Goal: Task Accomplishment & Management: Manage account settings

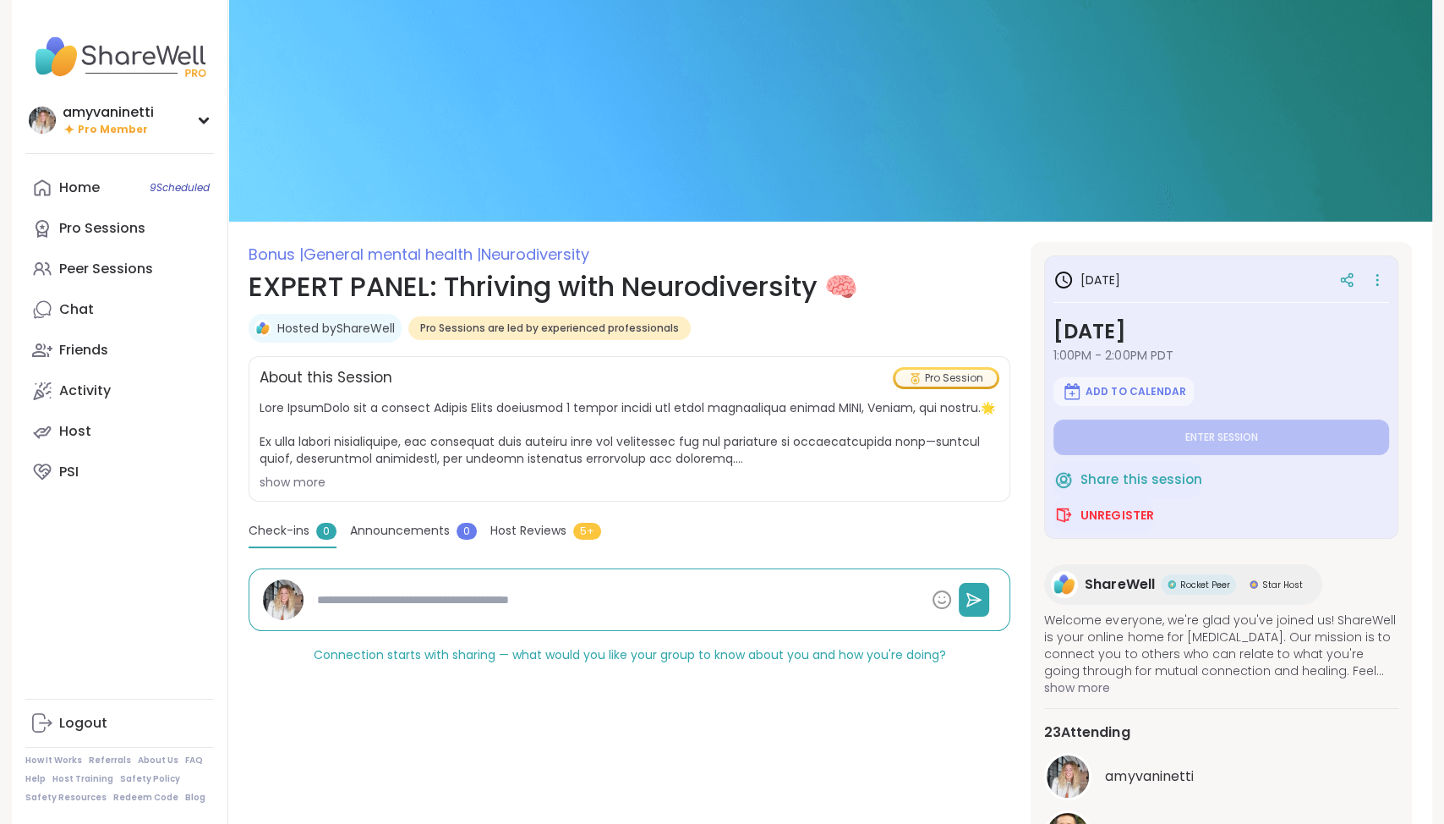
click at [991, 144] on img at bounding box center [830, 111] width 1204 height 222
click at [1182, 127] on img at bounding box center [830, 111] width 1204 height 222
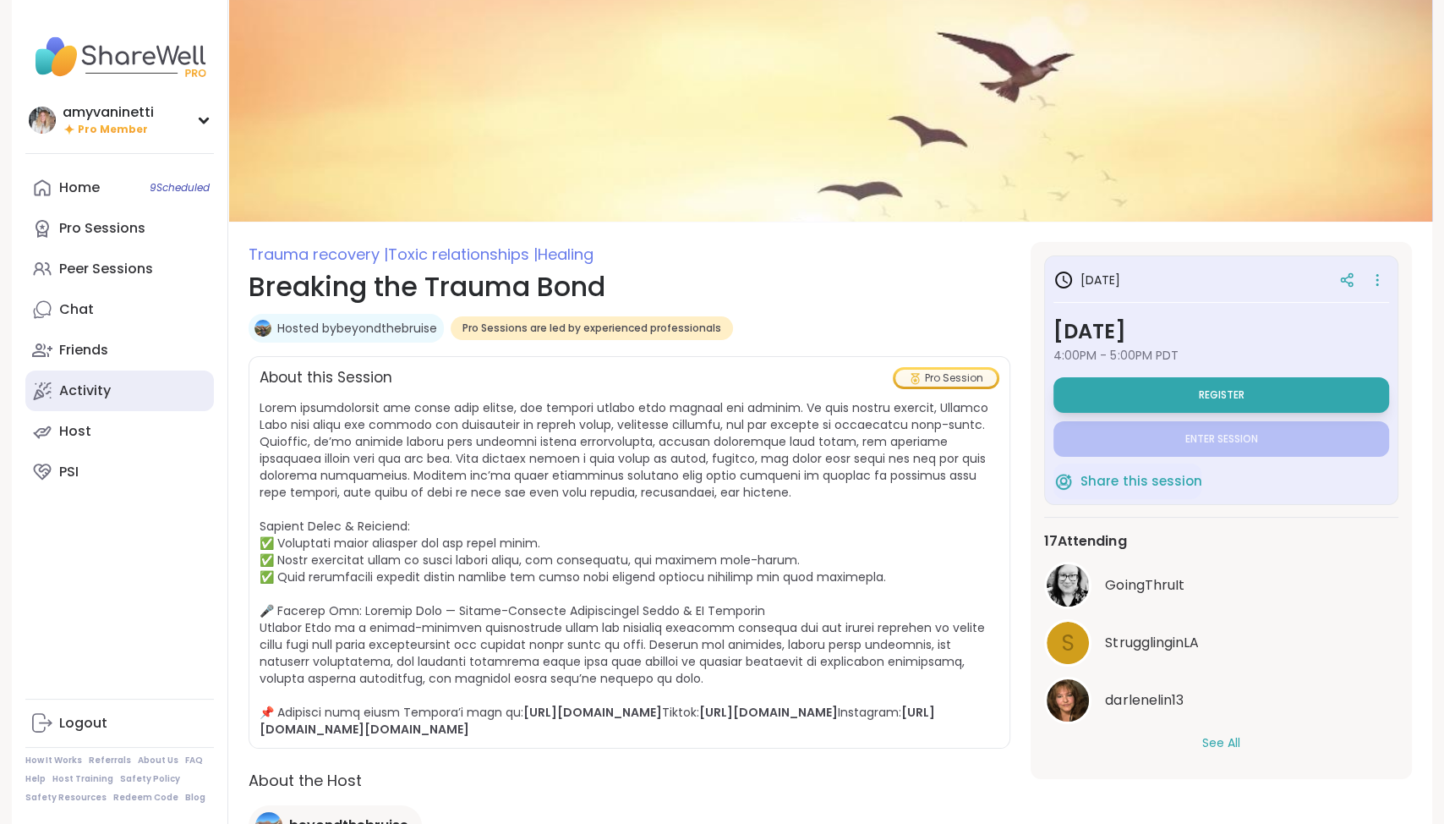
click at [114, 396] on link "Activity" at bounding box center [119, 390] width 189 height 41
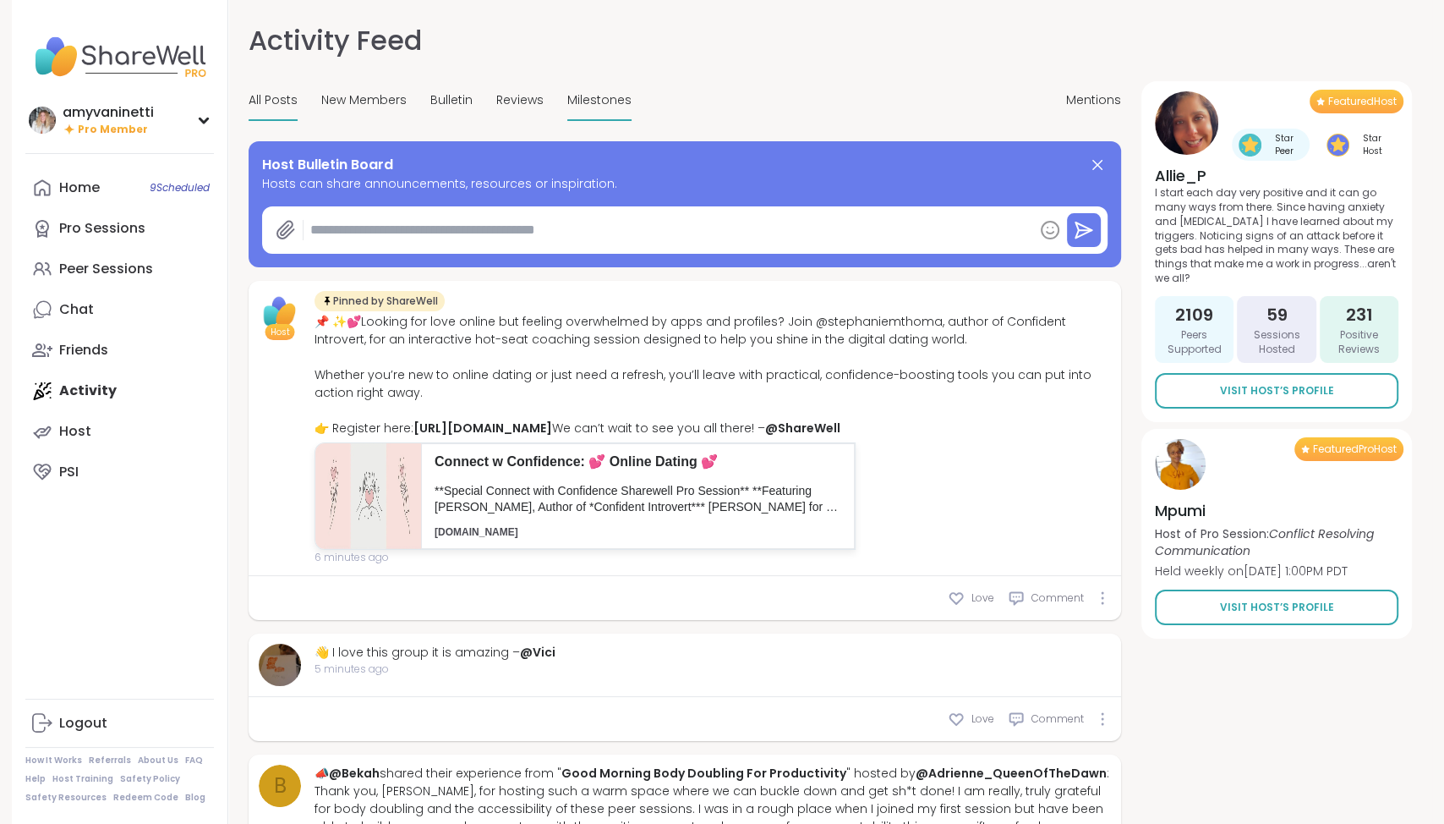
click at [600, 96] on span "Milestones" at bounding box center [599, 100] width 64 height 18
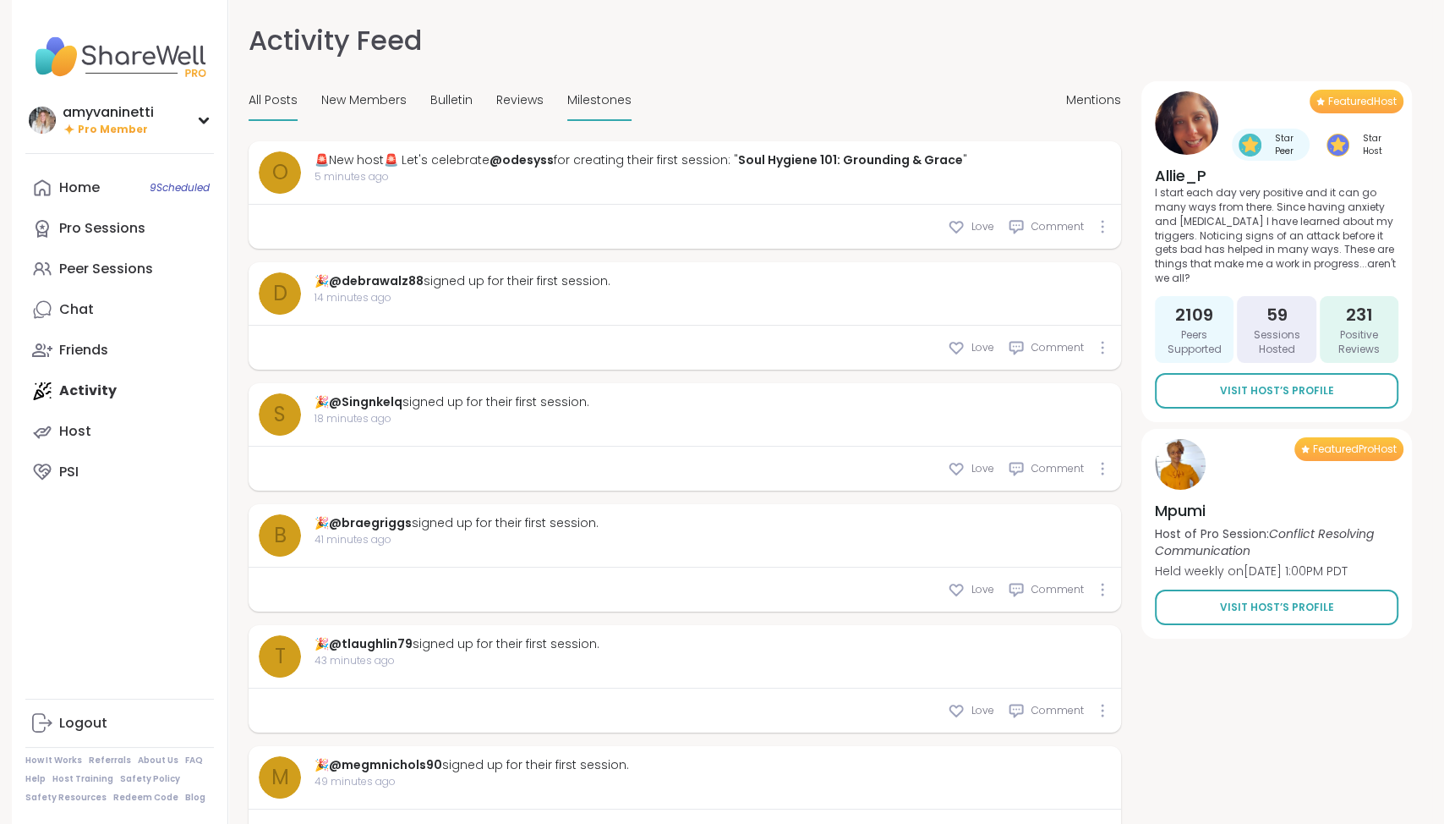
click at [279, 99] on span "All Posts" at bounding box center [273, 100] width 49 height 18
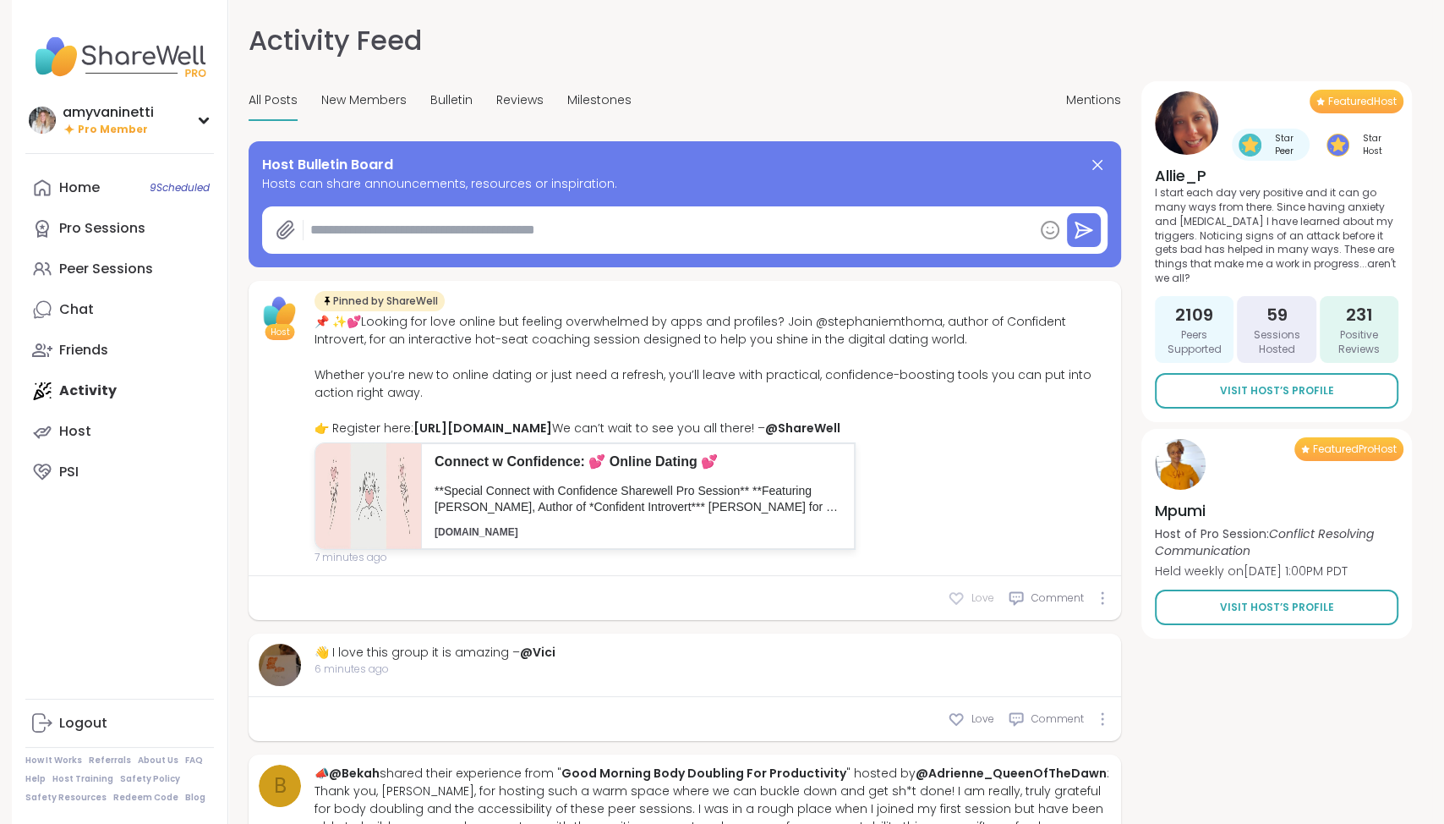
click at [976, 605] on span "Love" at bounding box center [982, 597] width 23 height 15
click at [585, 94] on span "Milestones" at bounding box center [599, 100] width 64 height 18
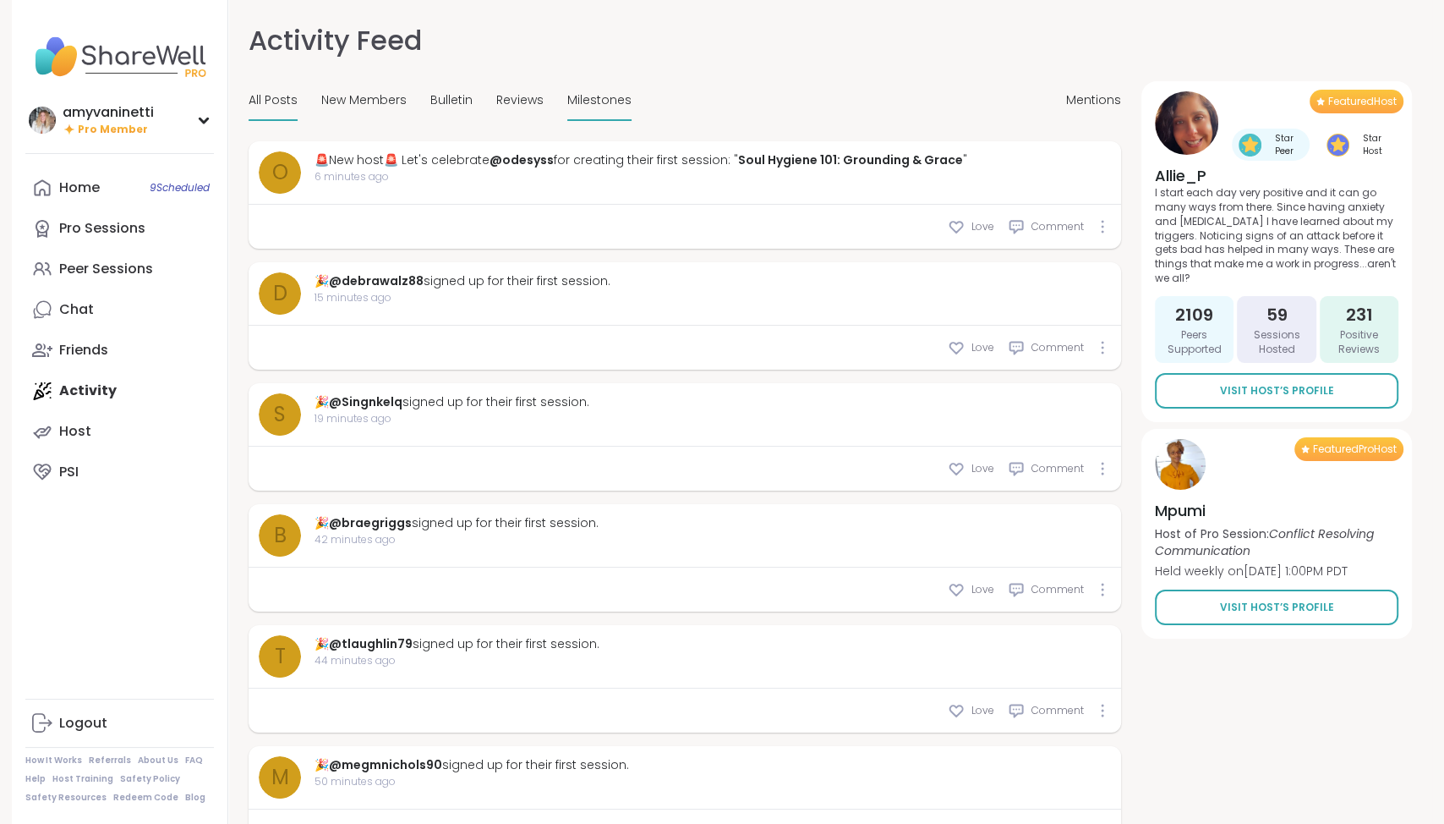
click at [266, 100] on span "All Posts" at bounding box center [273, 100] width 49 height 18
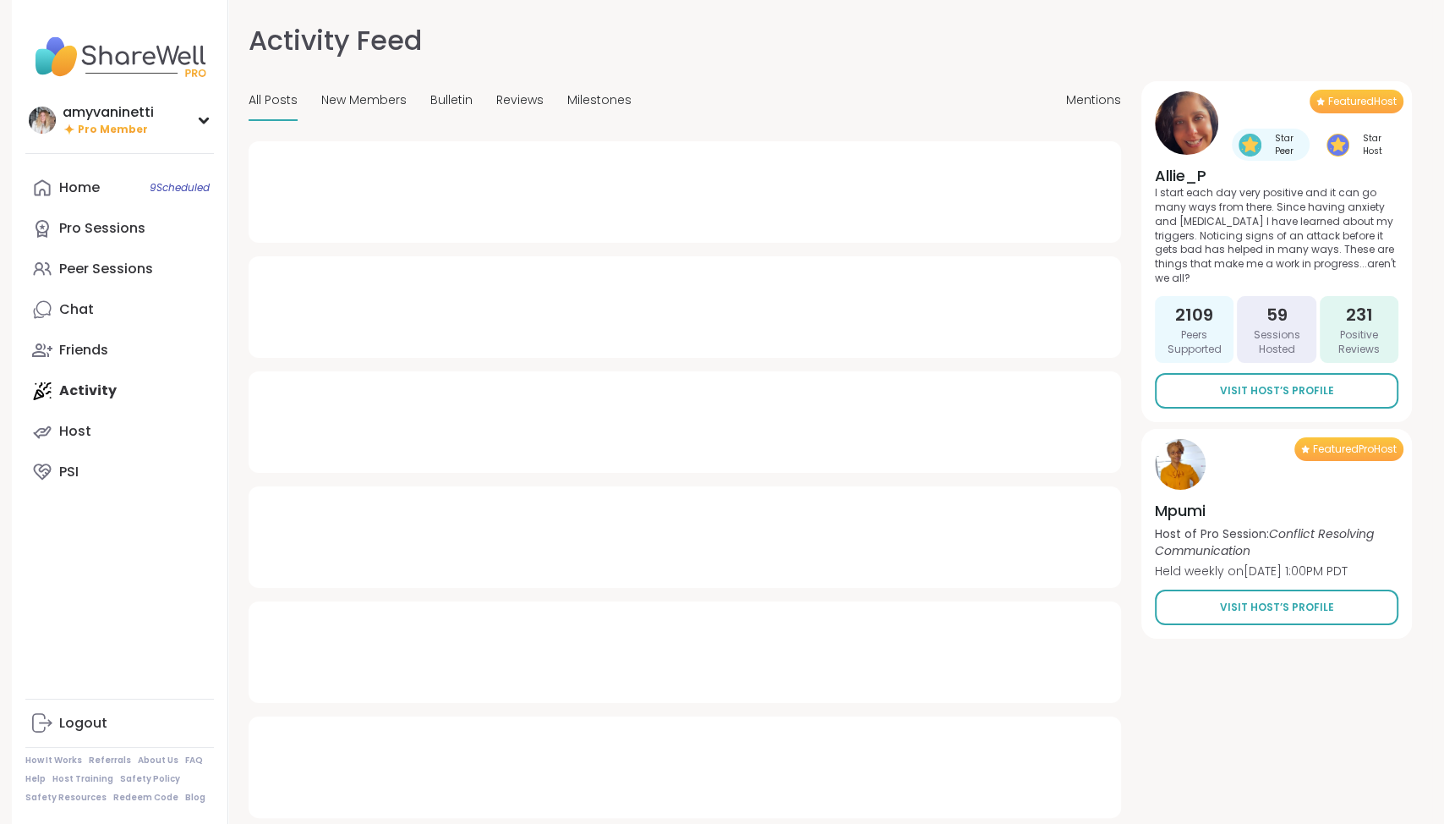
type textarea "*"
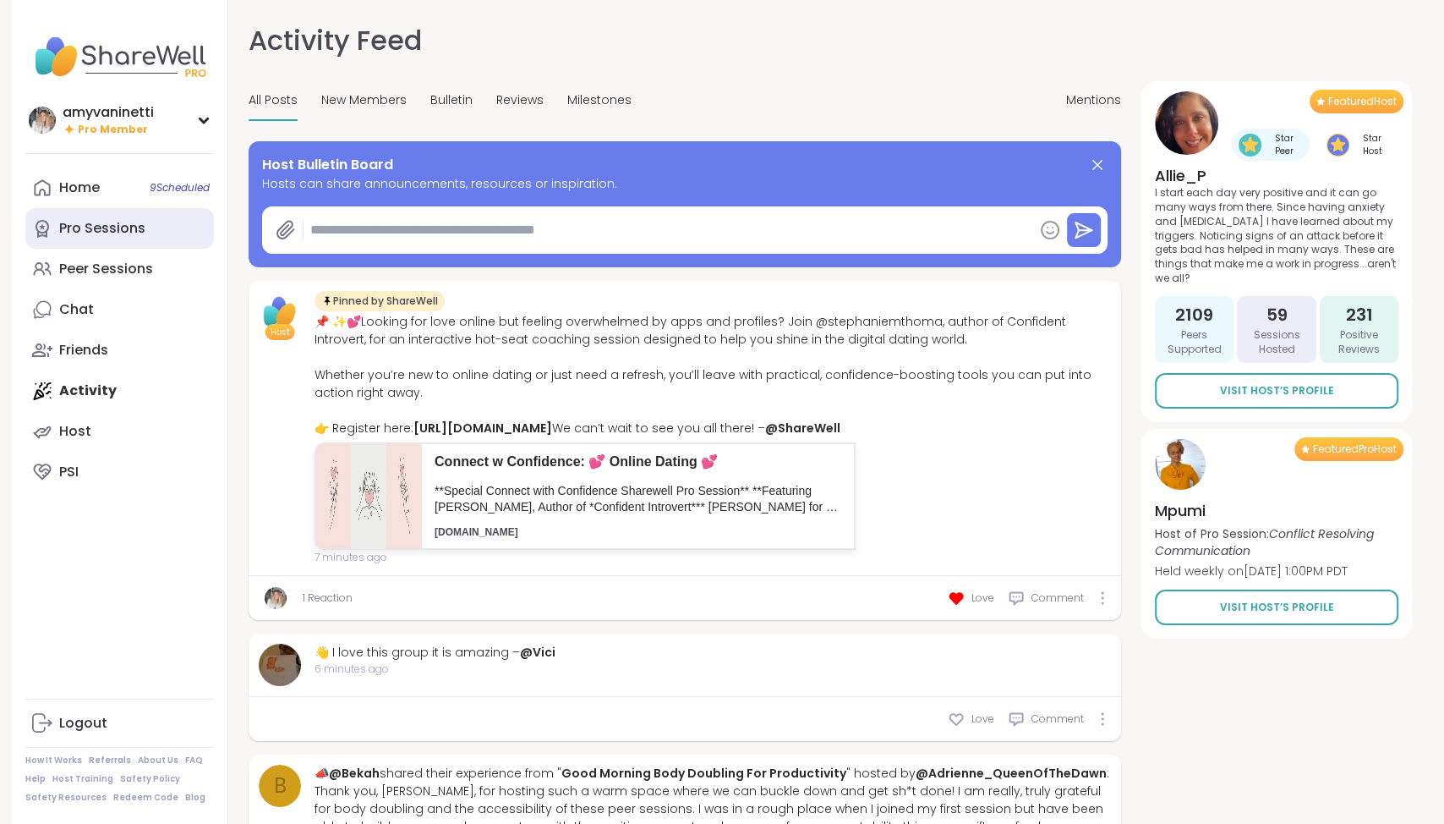
click at [104, 226] on div "Pro Sessions" at bounding box center [102, 228] width 86 height 19
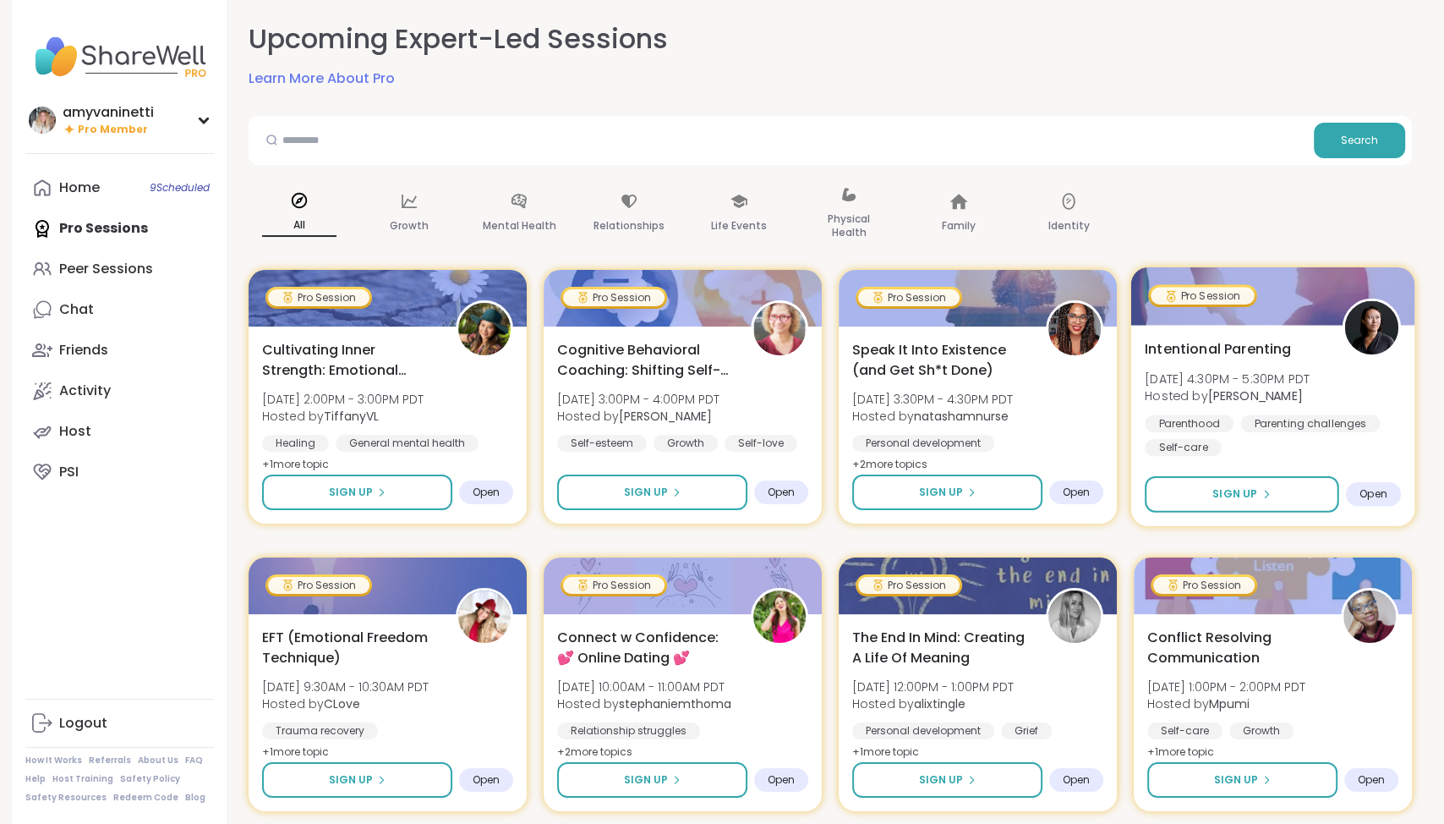
click at [1188, 345] on span "Intentional Parenting" at bounding box center [1218, 348] width 146 height 20
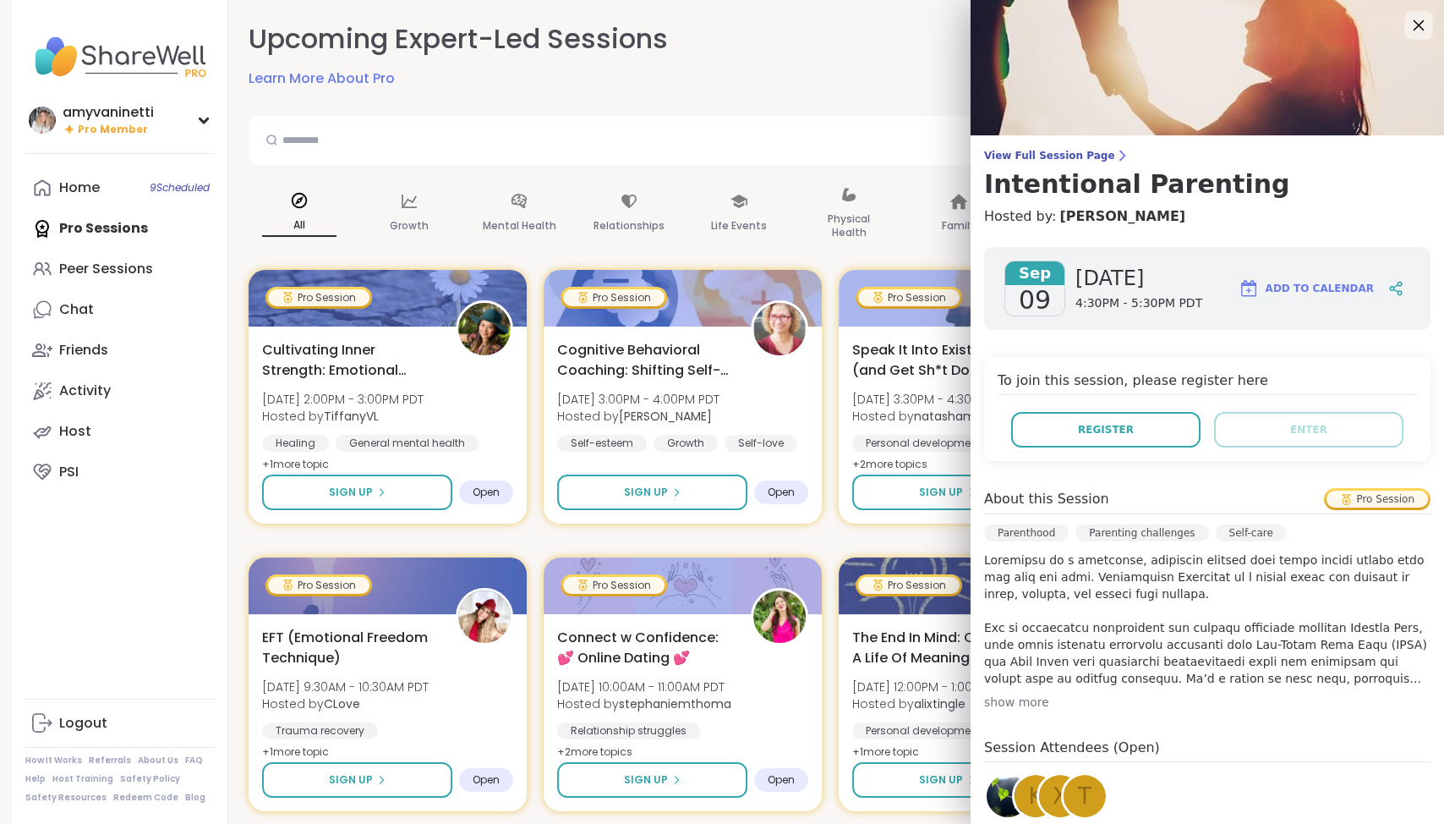
click at [1417, 28] on icon at bounding box center [1418, 24] width 21 height 21
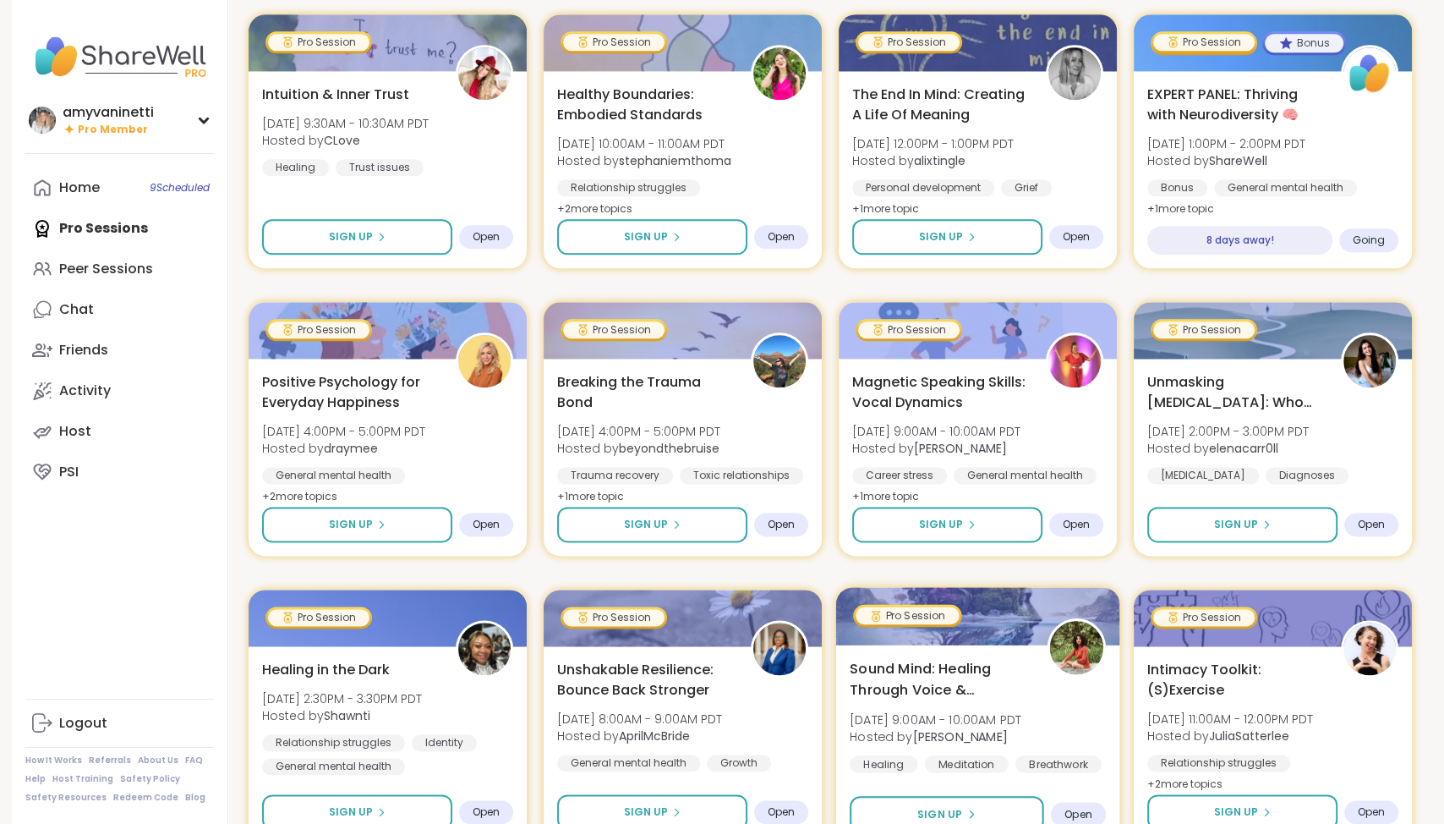
scroll to position [2068, 0]
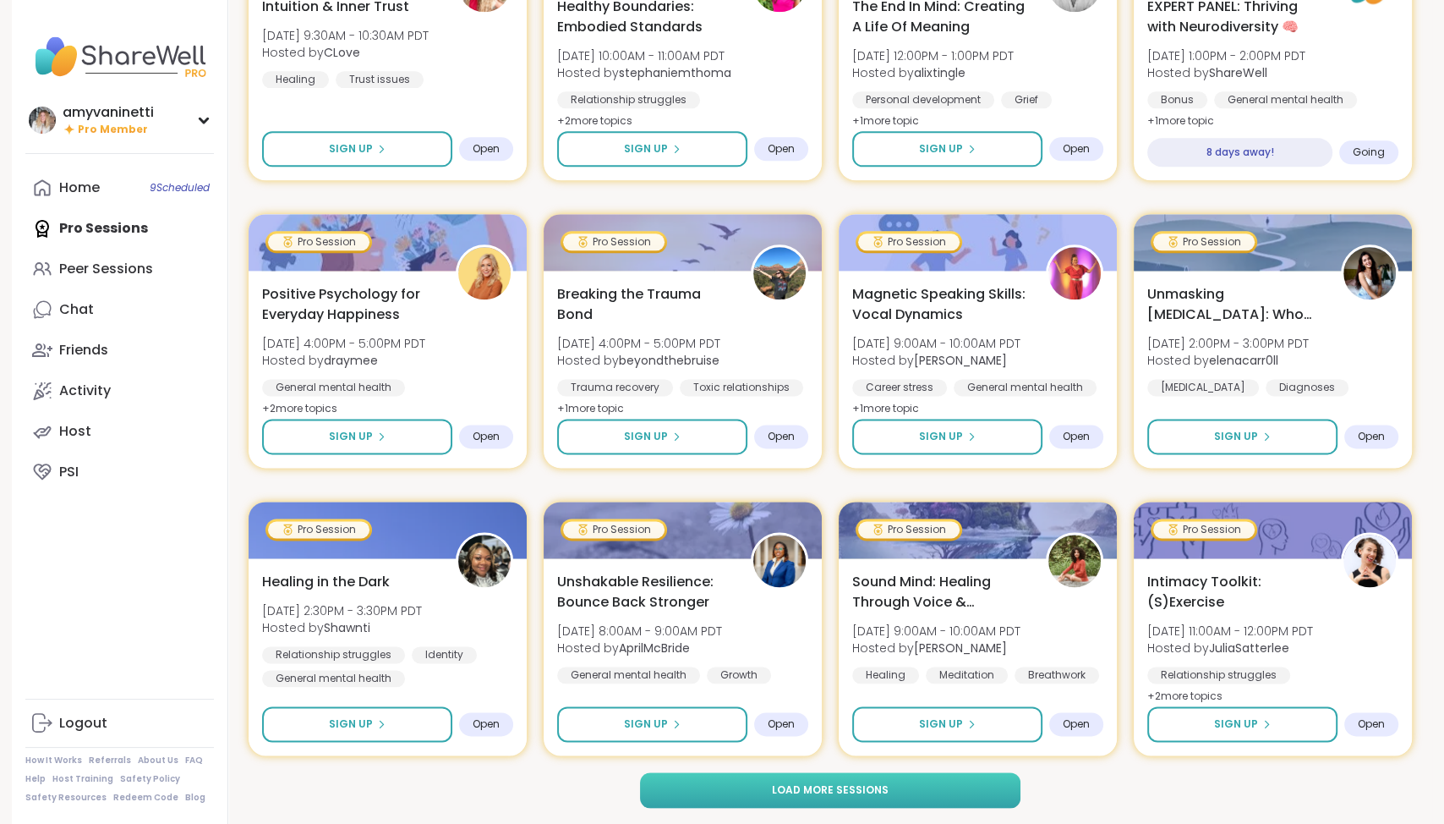
click at [780, 789] on span "Load more sessions" at bounding box center [830, 789] width 117 height 15
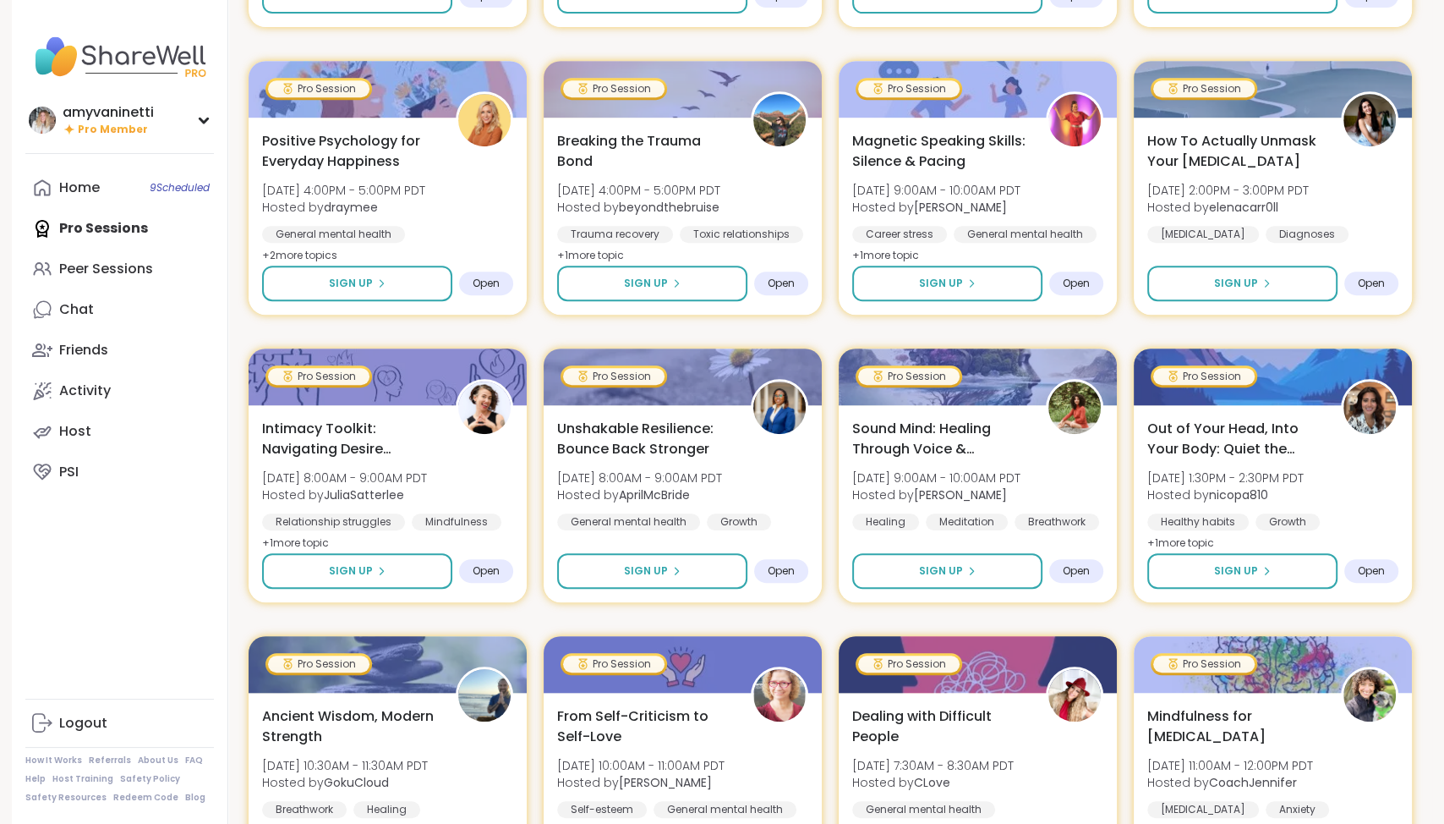
scroll to position [0, 0]
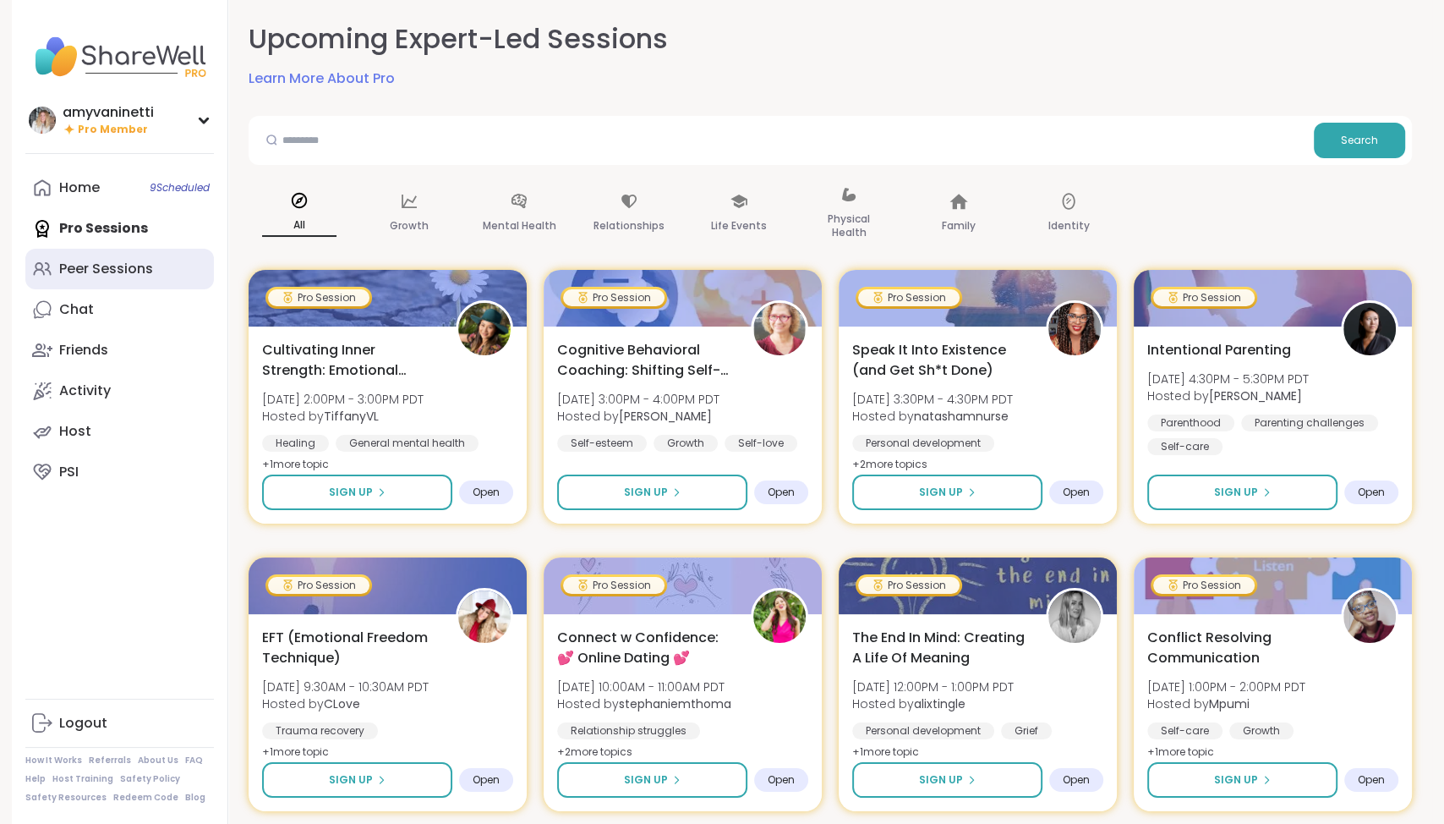
click at [127, 269] on div "Peer Sessions" at bounding box center [106, 269] width 94 height 19
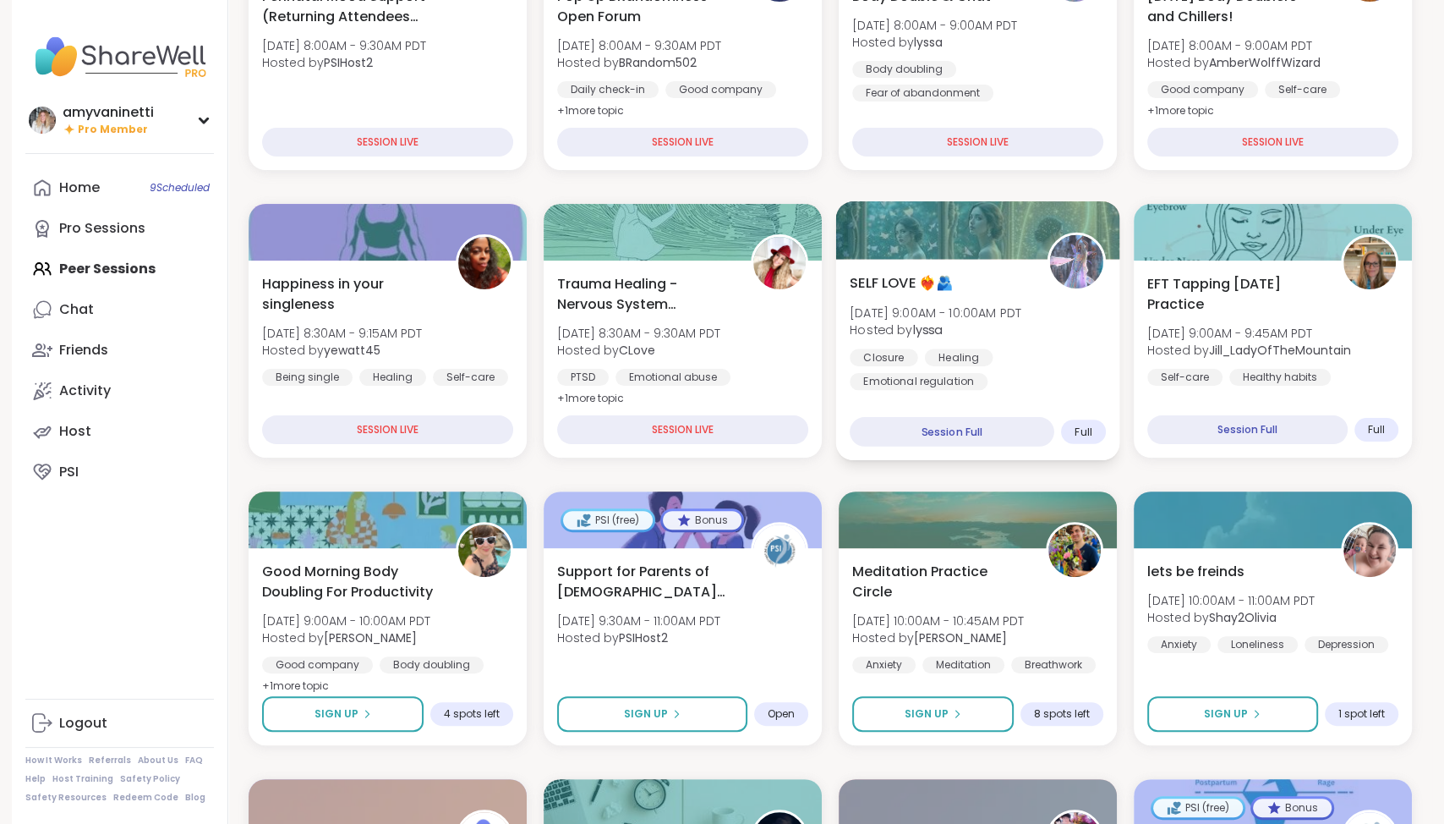
scroll to position [359, 0]
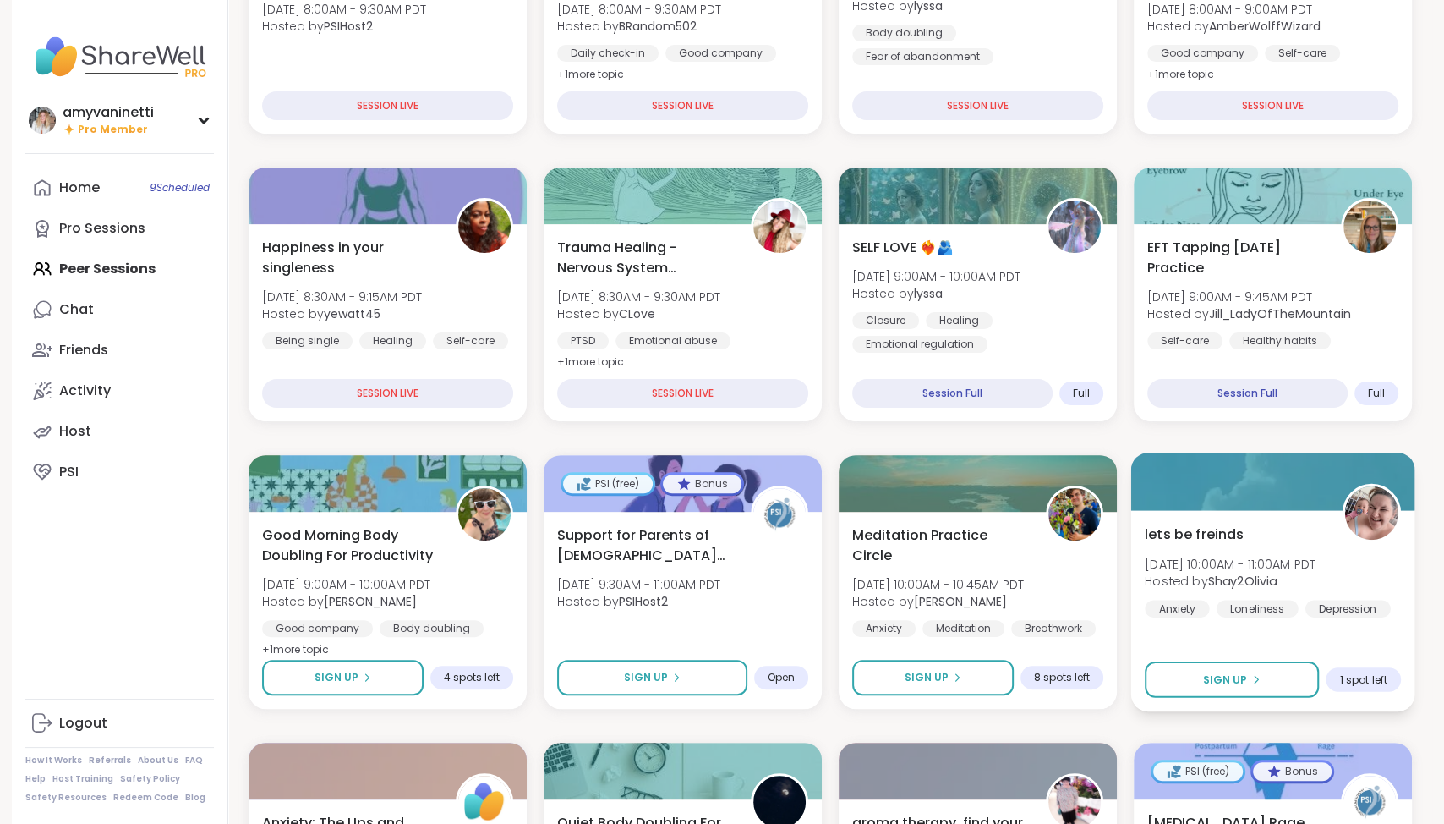
click at [1211, 527] on span "lets be freinds" at bounding box center [1194, 533] width 99 height 20
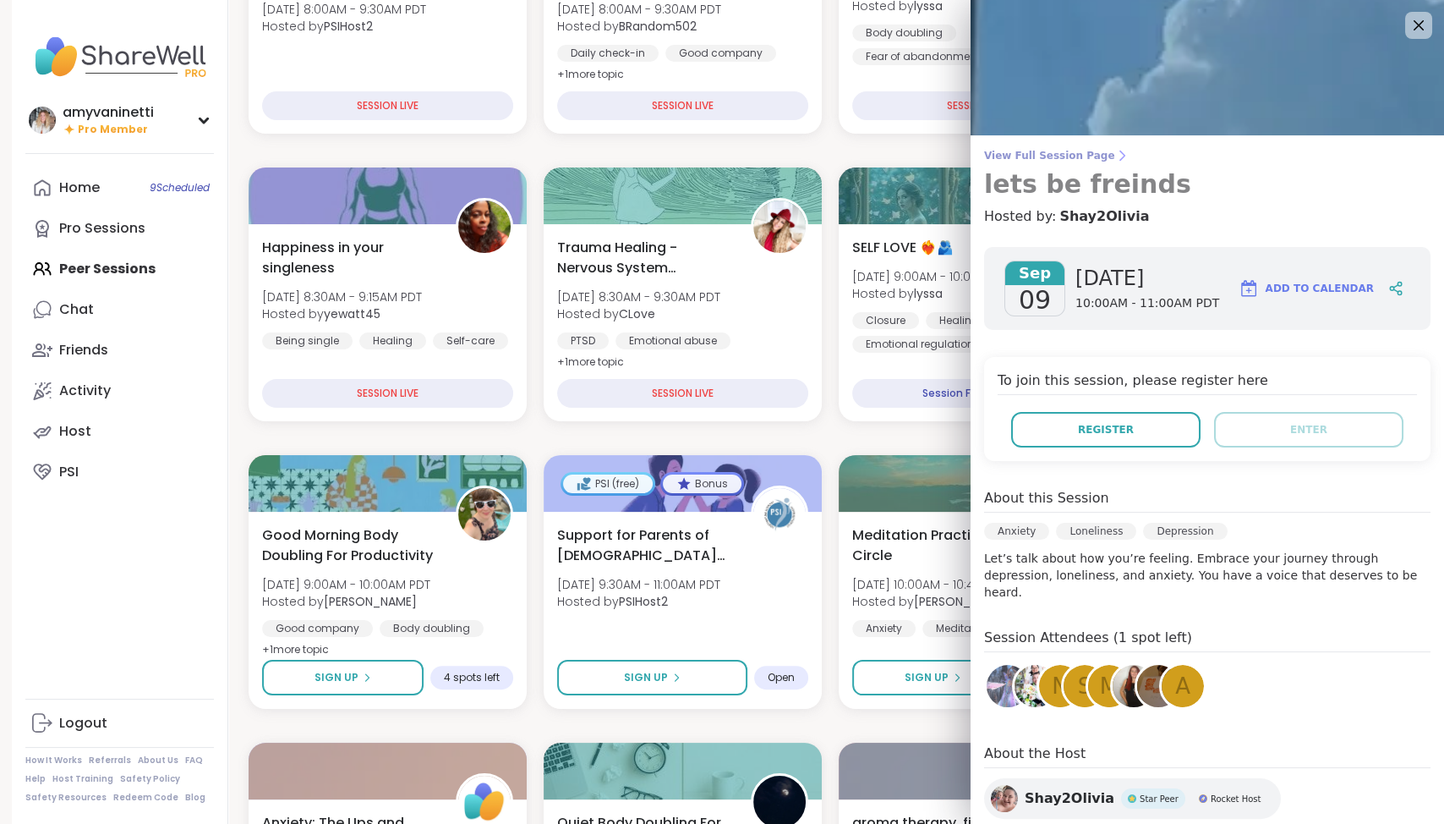
click at [1070, 153] on span "View Full Session Page" at bounding box center [1207, 156] width 446 height 14
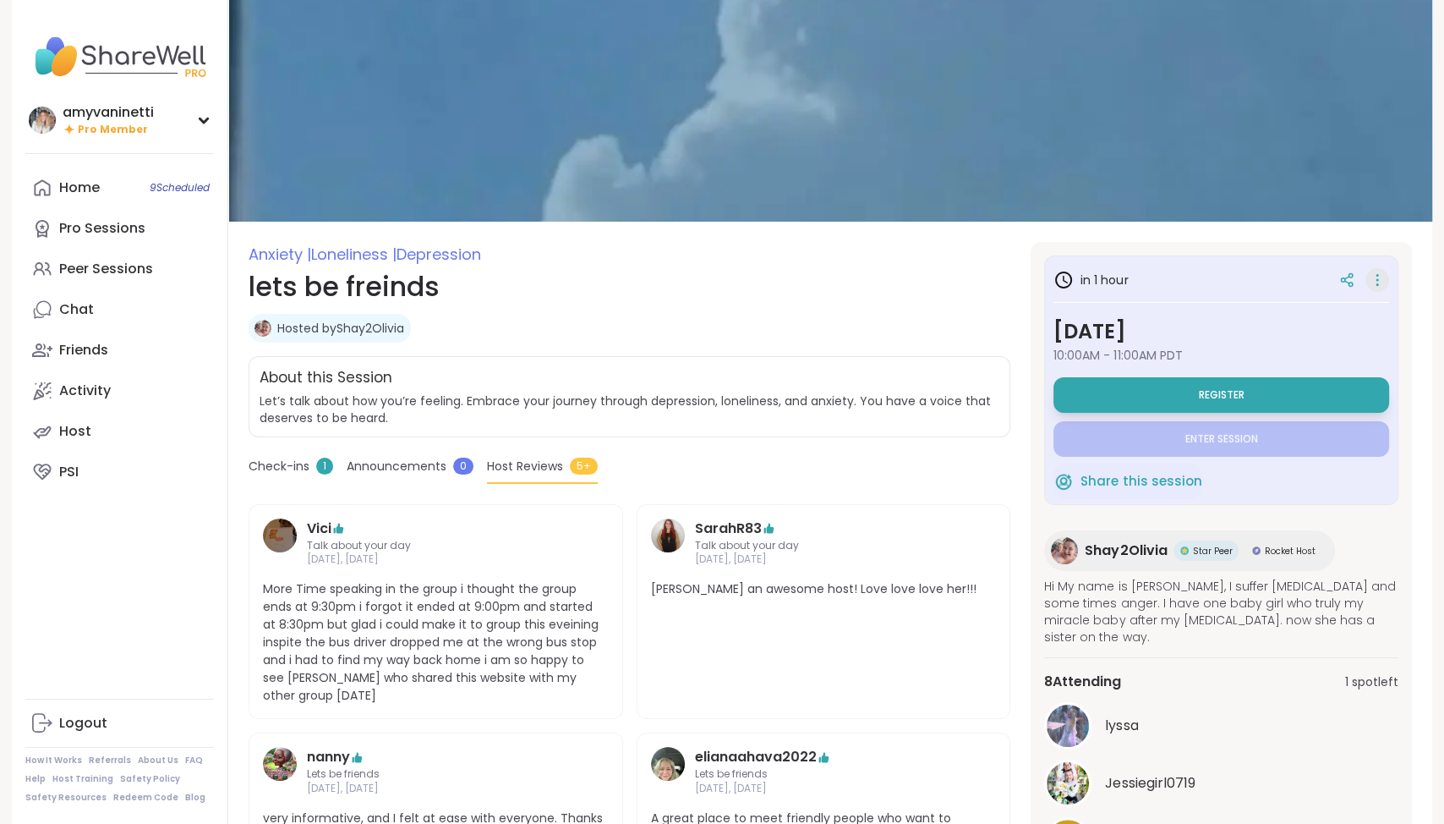
click at [1380, 274] on icon at bounding box center [1377, 280] width 17 height 24
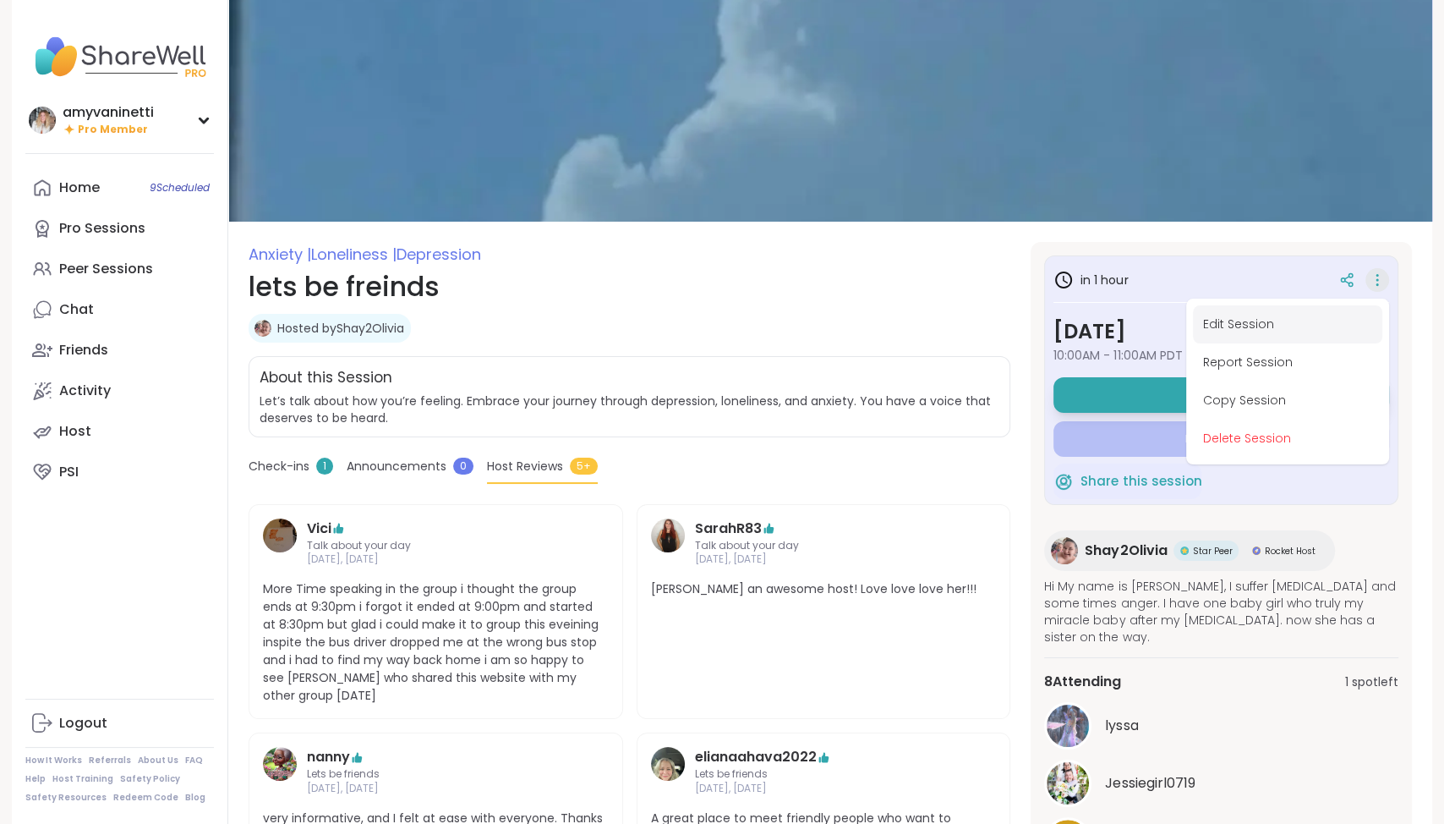
click at [1262, 321] on button "Edit Session" at bounding box center [1287, 324] width 189 height 38
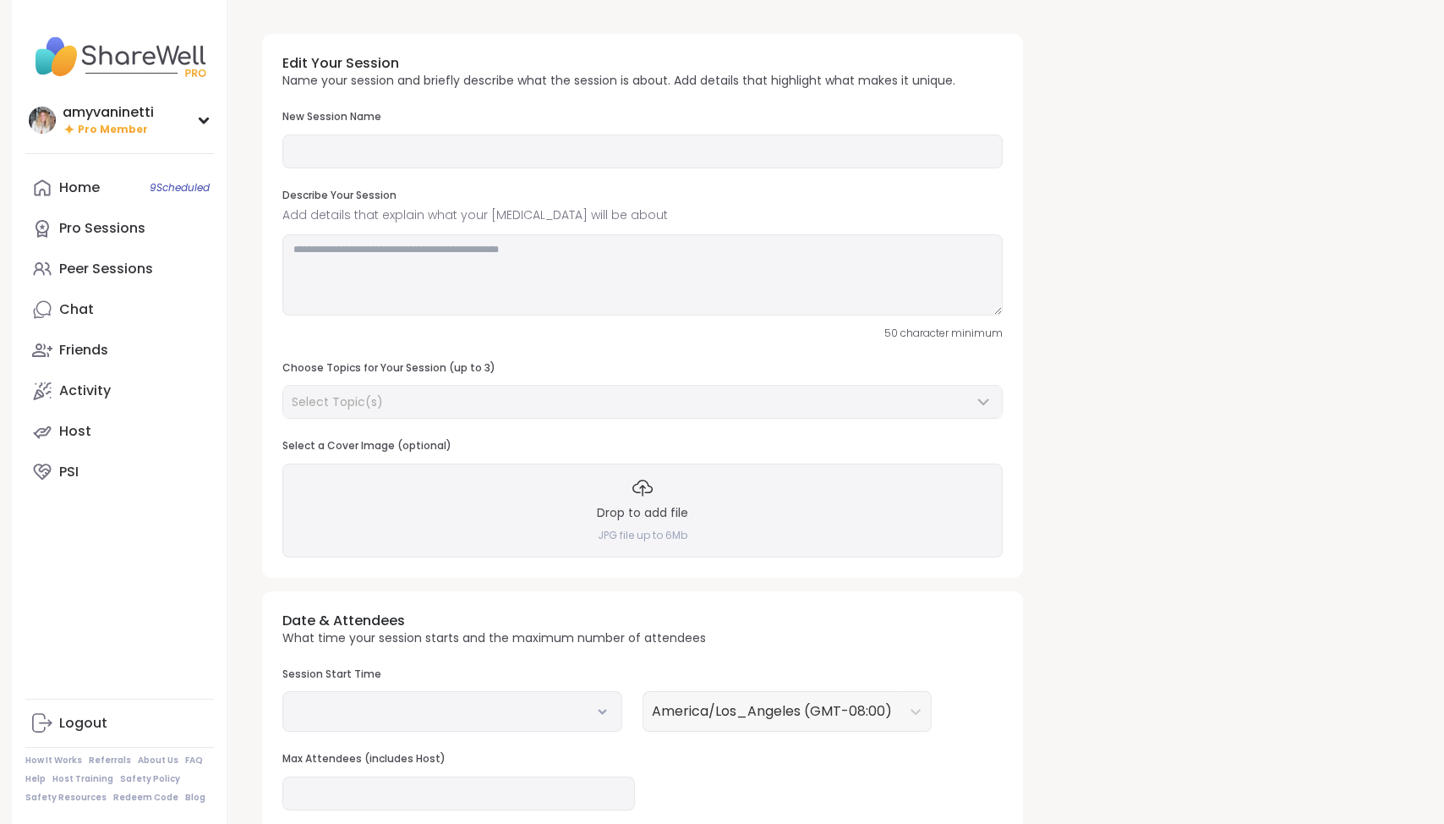
type input "**********"
type textarea "**********"
type input "**"
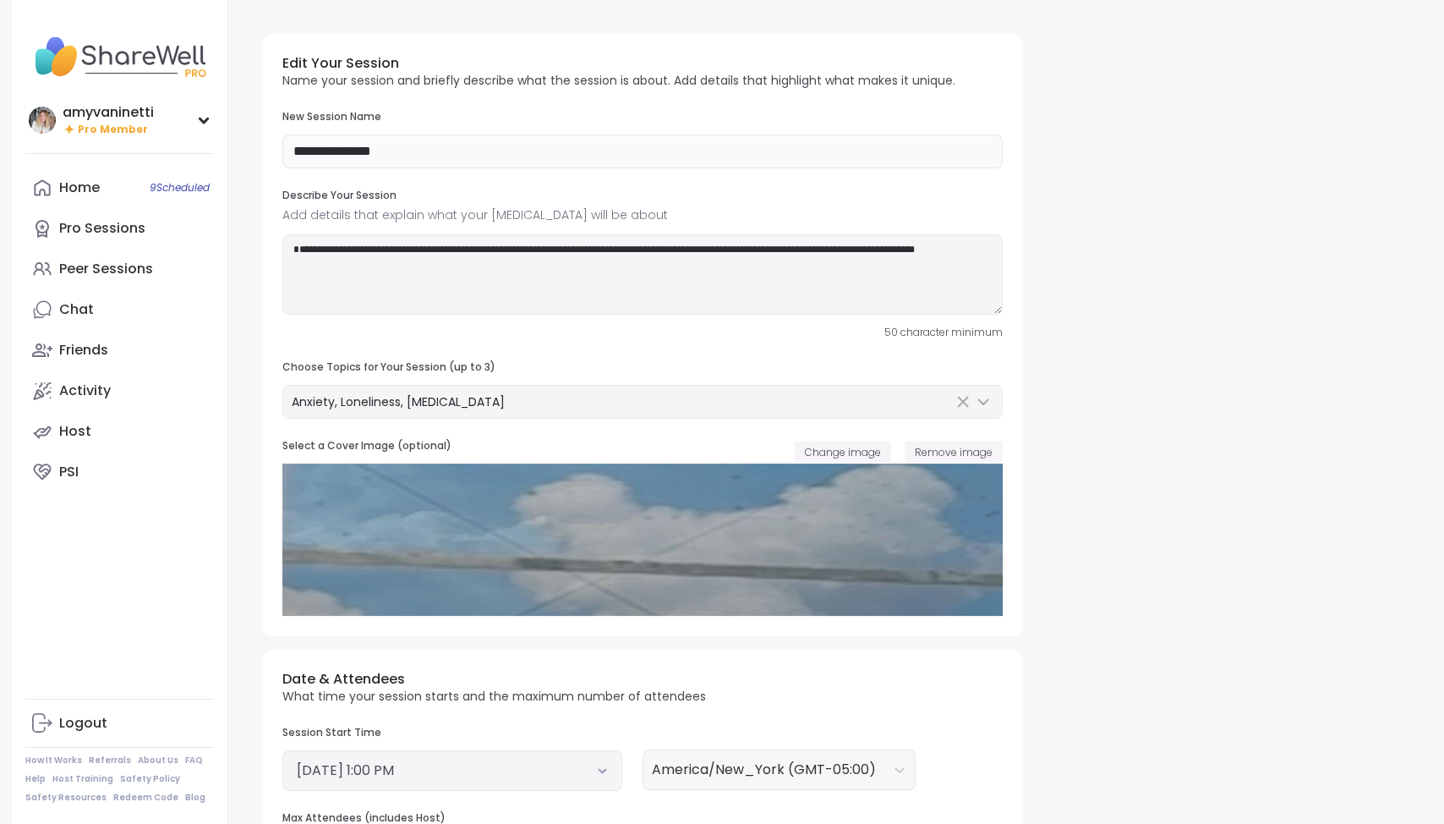
click at [384, 153] on input "**********" at bounding box center [642, 151] width 720 height 34
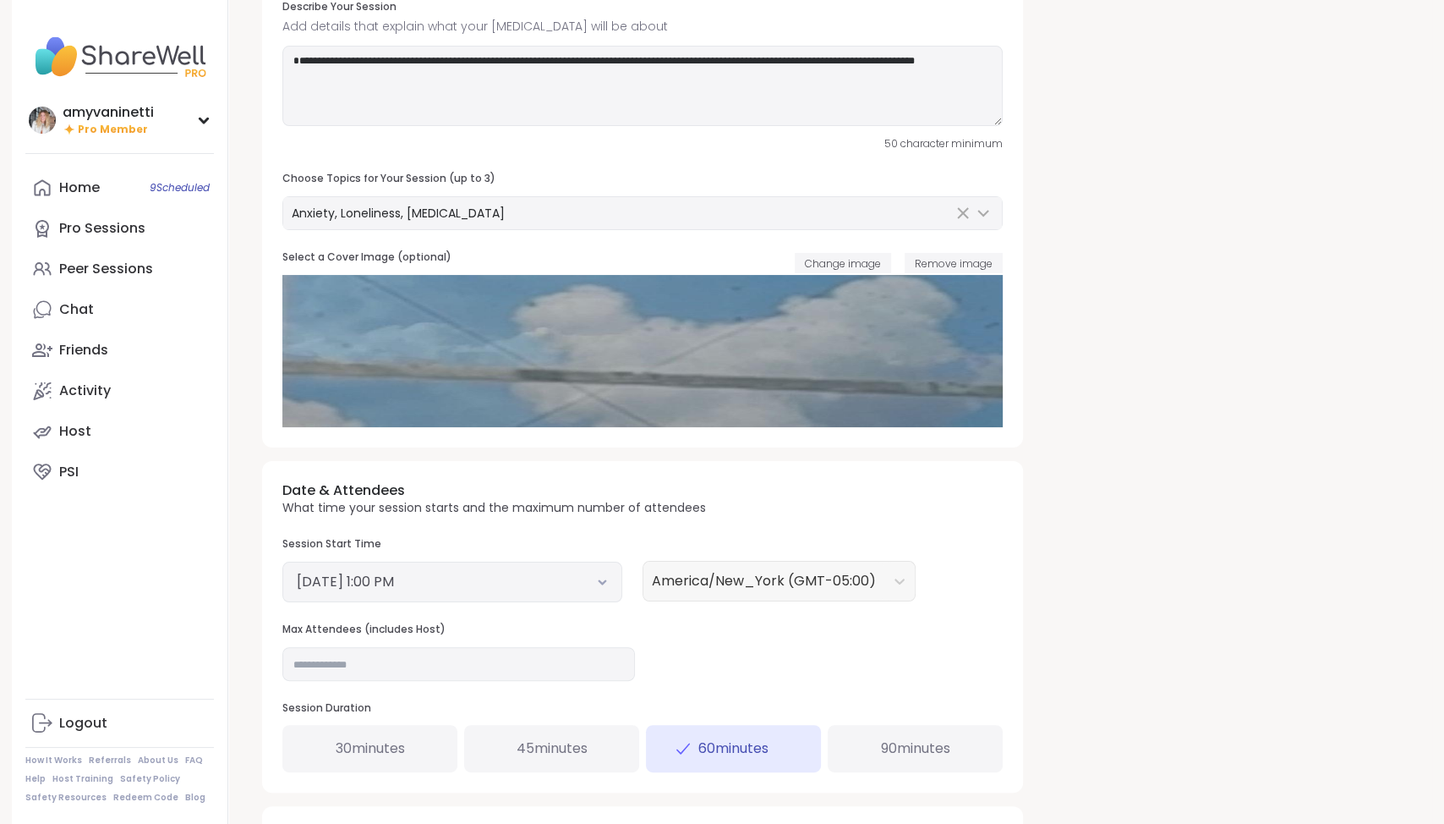
scroll to position [155, 0]
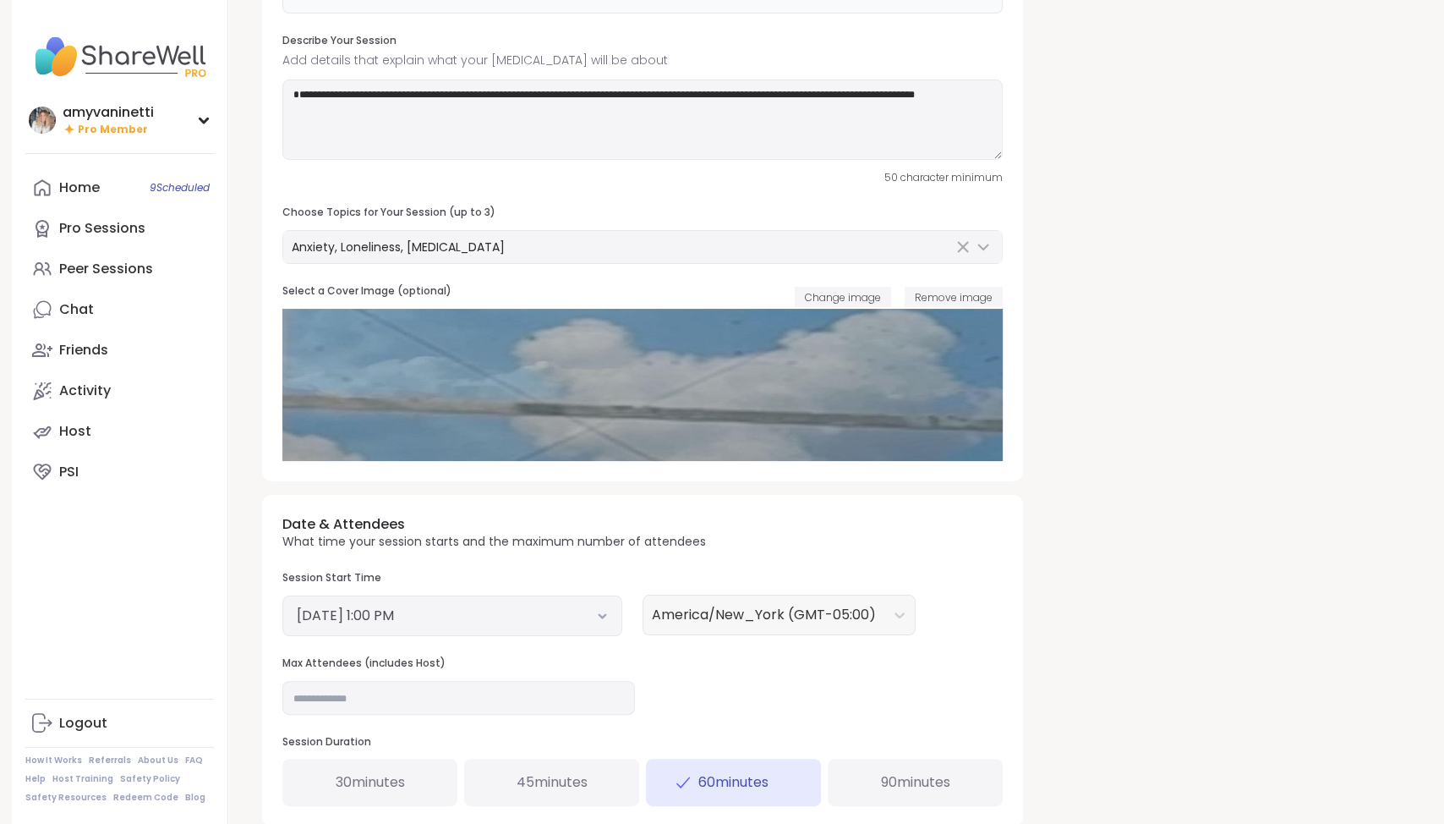
type input "**********"
click at [294, 93] on textarea "**********" at bounding box center [642, 119] width 720 height 81
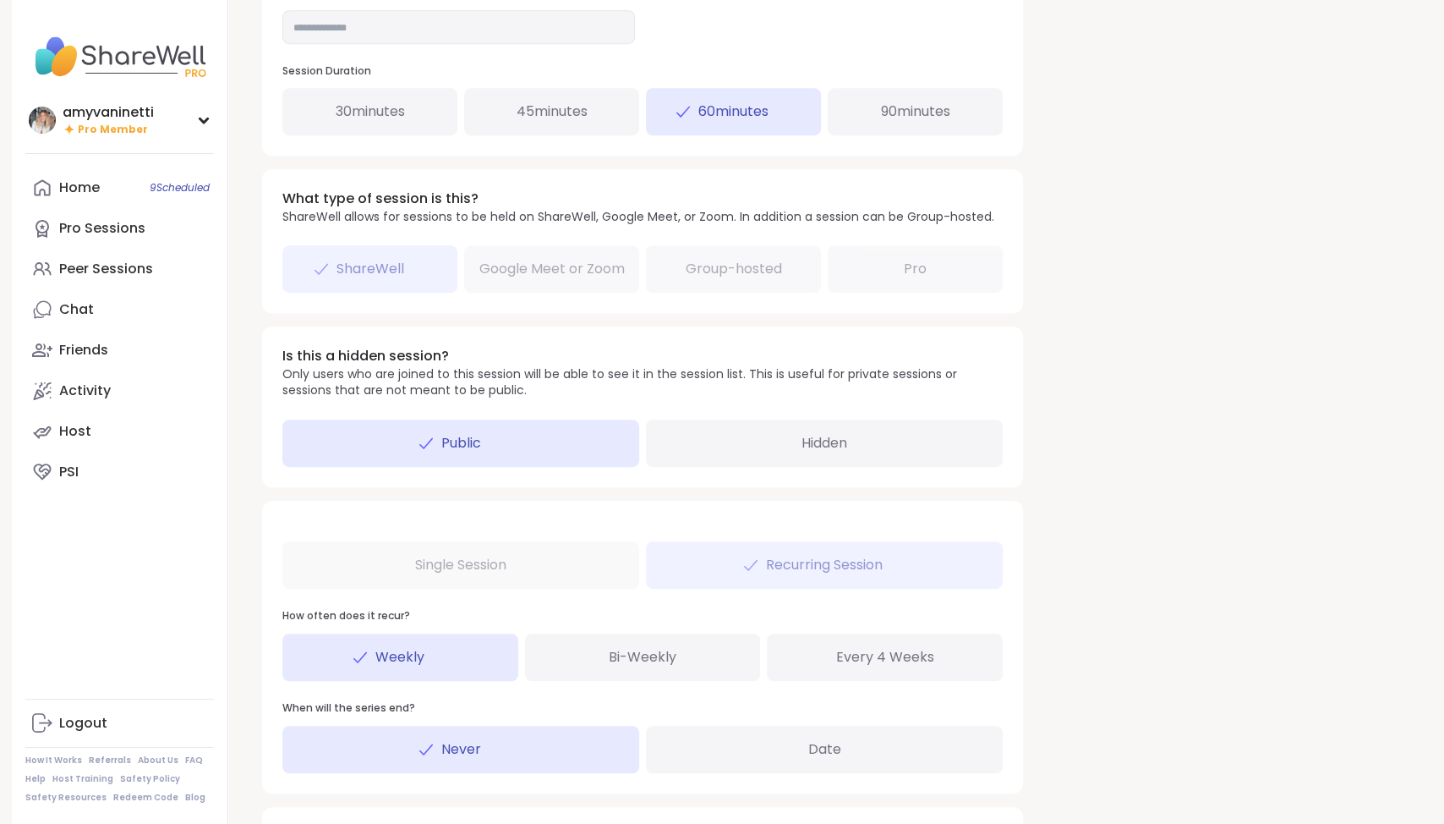
scroll to position [927, 0]
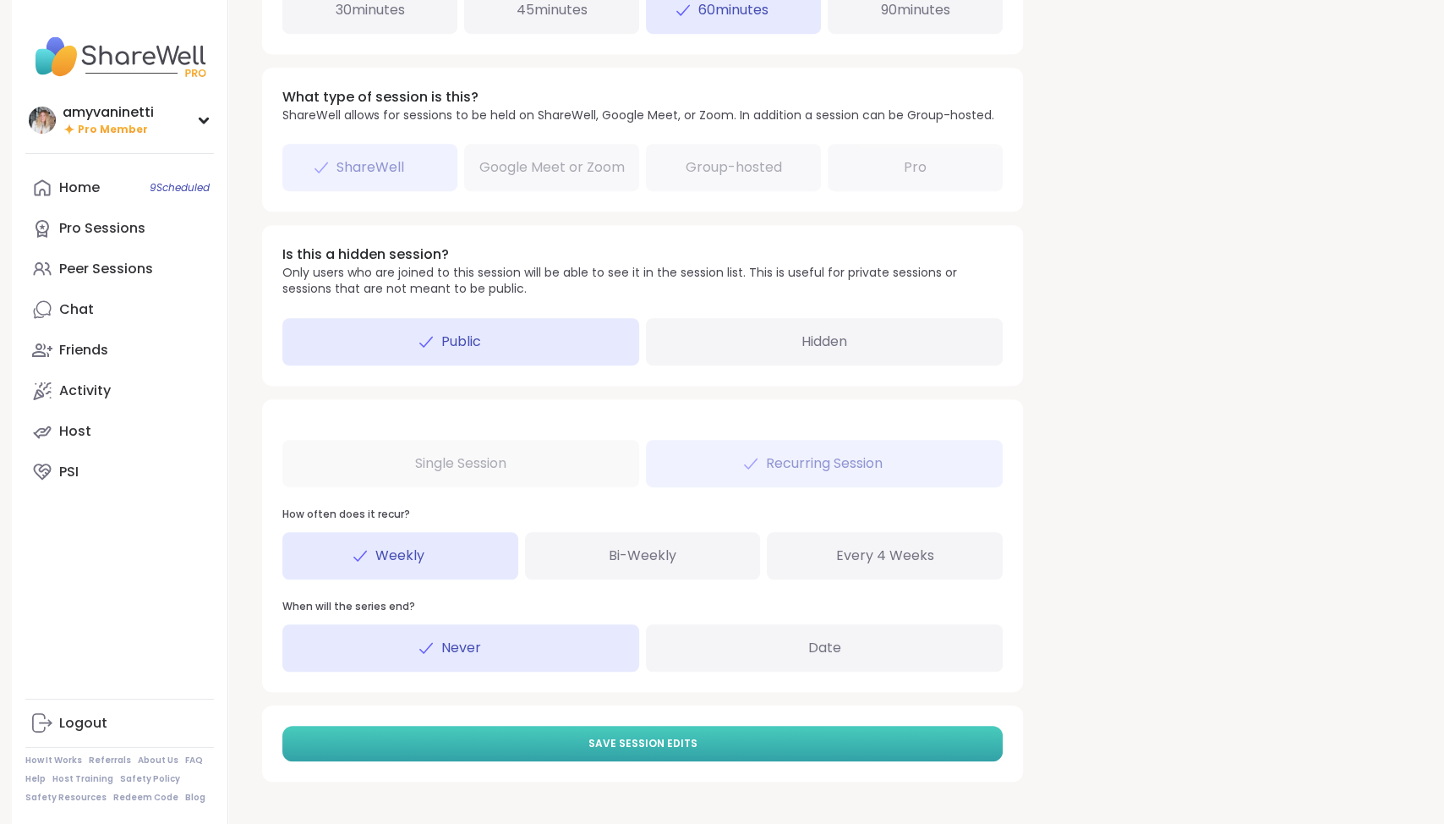
type textarea "**********"
click at [591, 741] on button "Save Session Edits" at bounding box center [642, 743] width 720 height 36
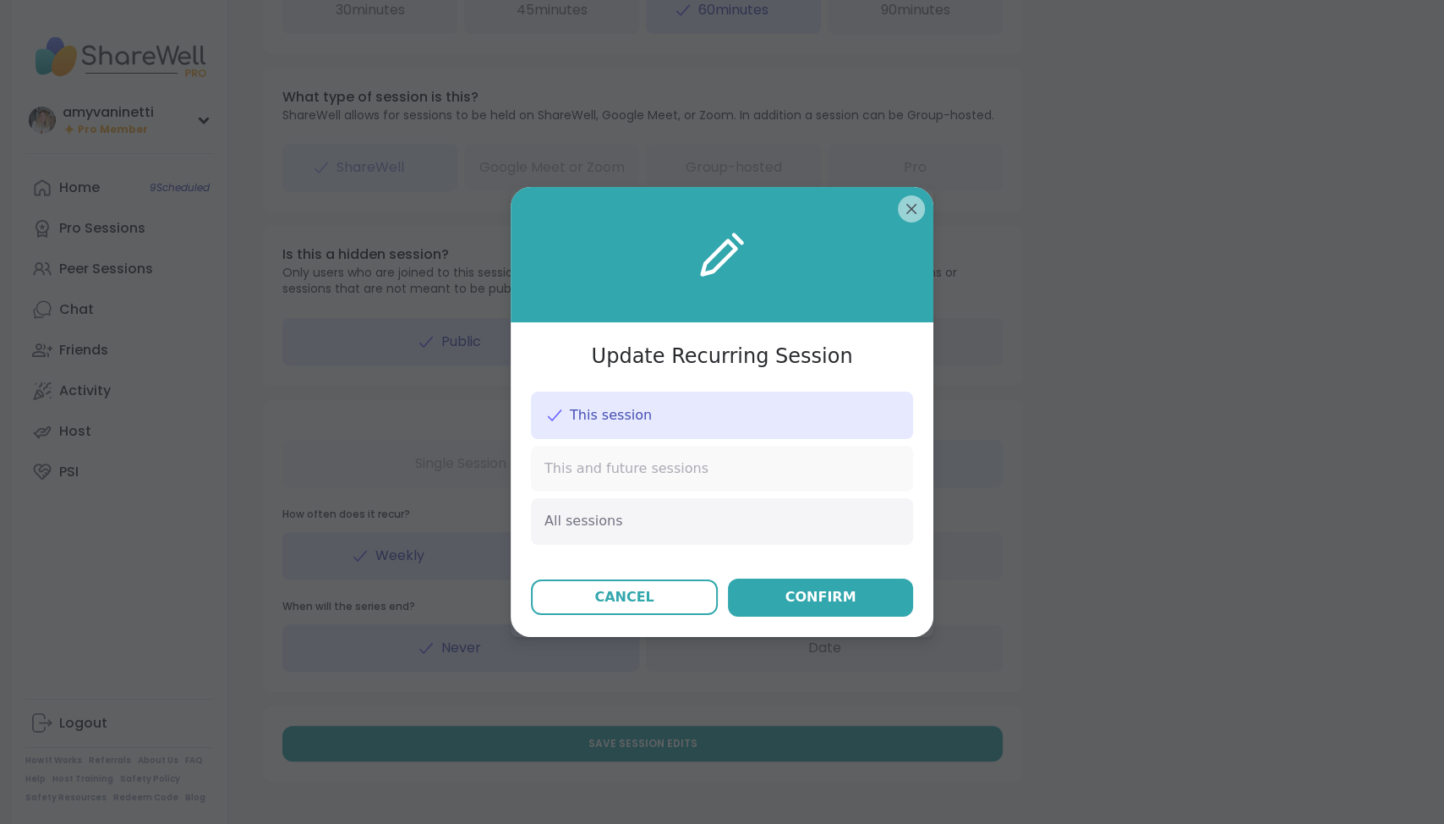
click at [622, 469] on span "This and future sessions" at bounding box center [626, 468] width 164 height 19
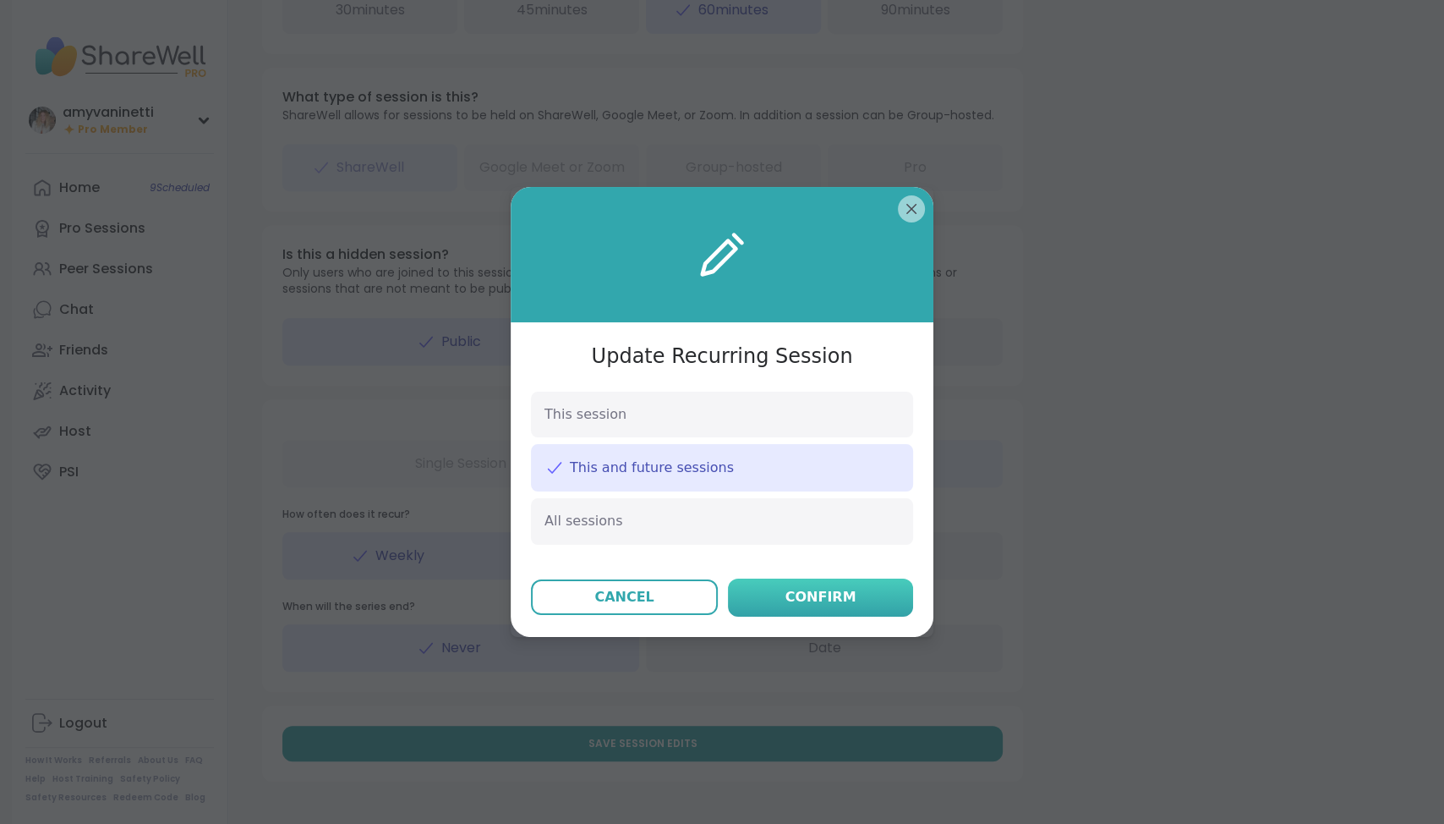
click at [814, 593] on div "Confirm" at bounding box center [820, 597] width 71 height 20
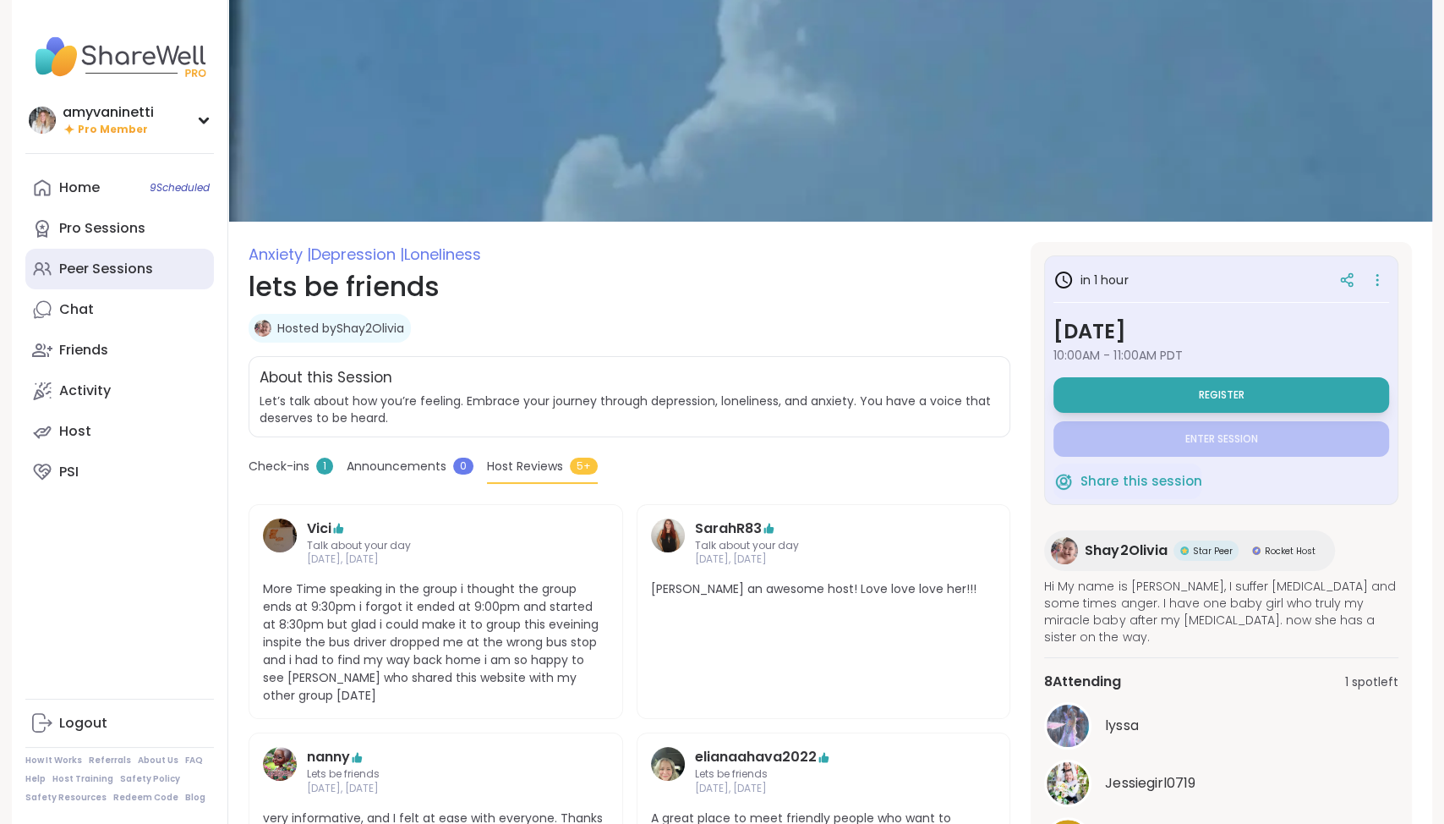
click at [93, 267] on div "Peer Sessions" at bounding box center [106, 269] width 94 height 19
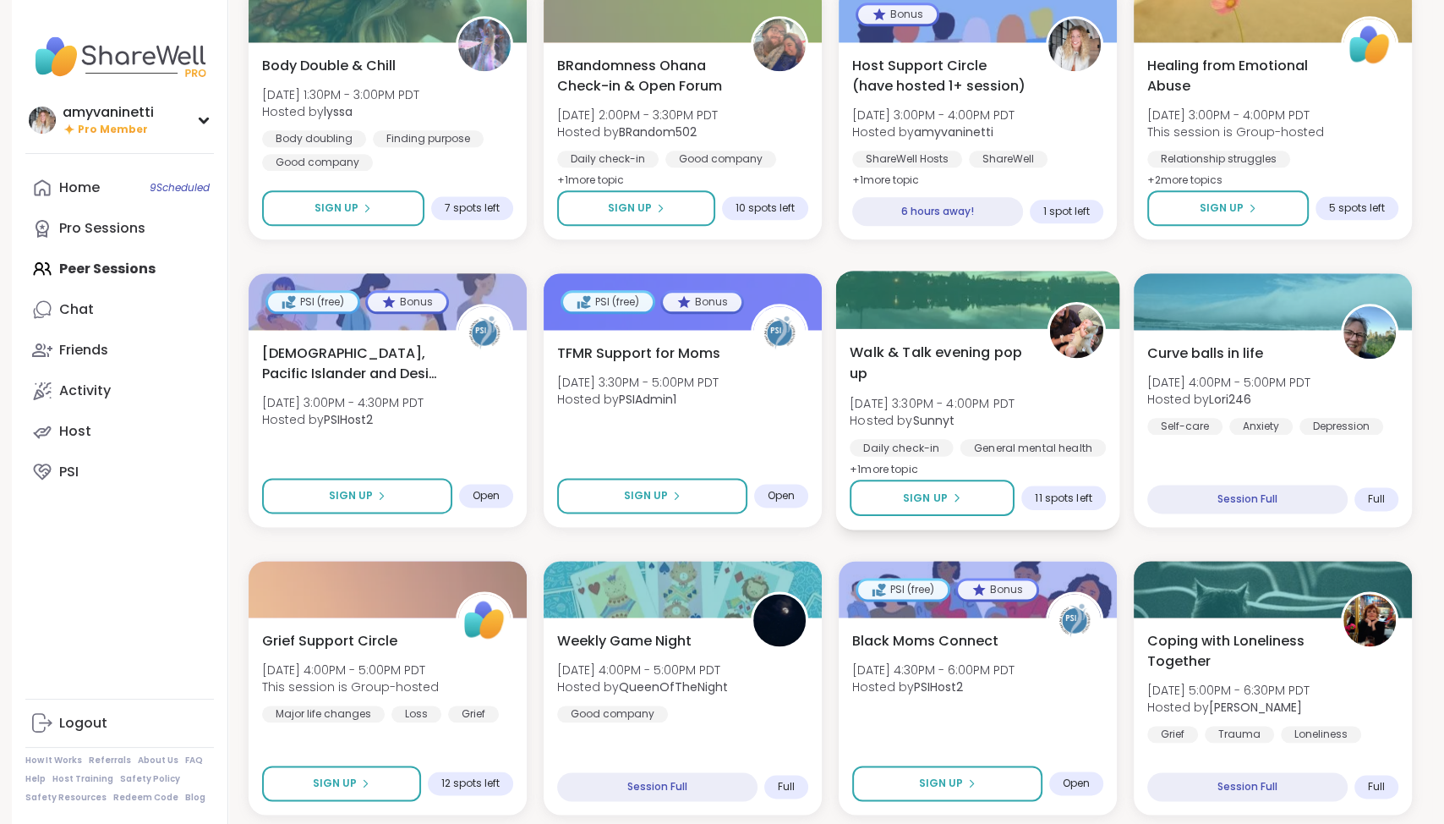
scroll to position [2038, 0]
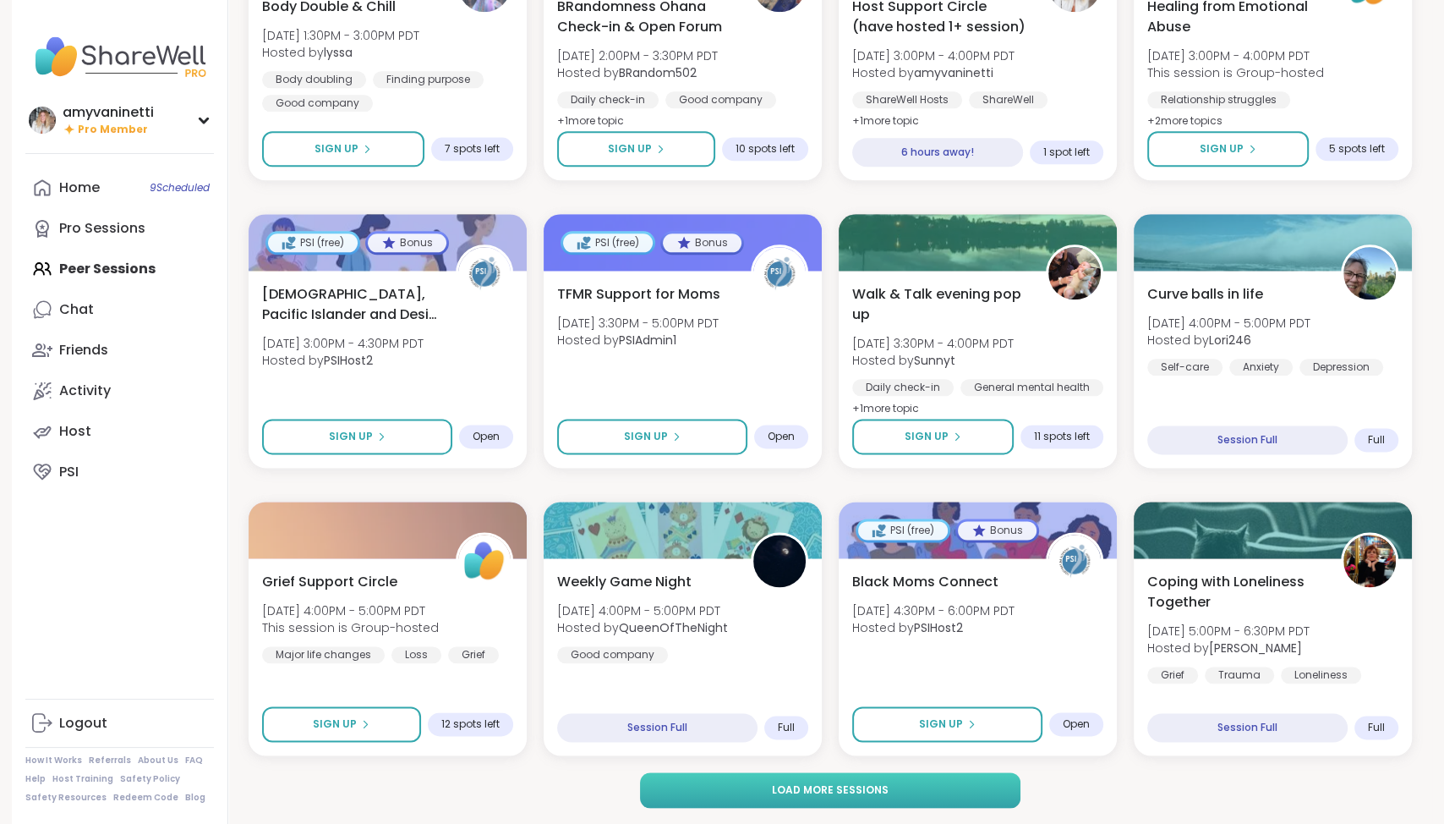
click at [853, 788] on span "Load more sessions" at bounding box center [830, 789] width 117 height 15
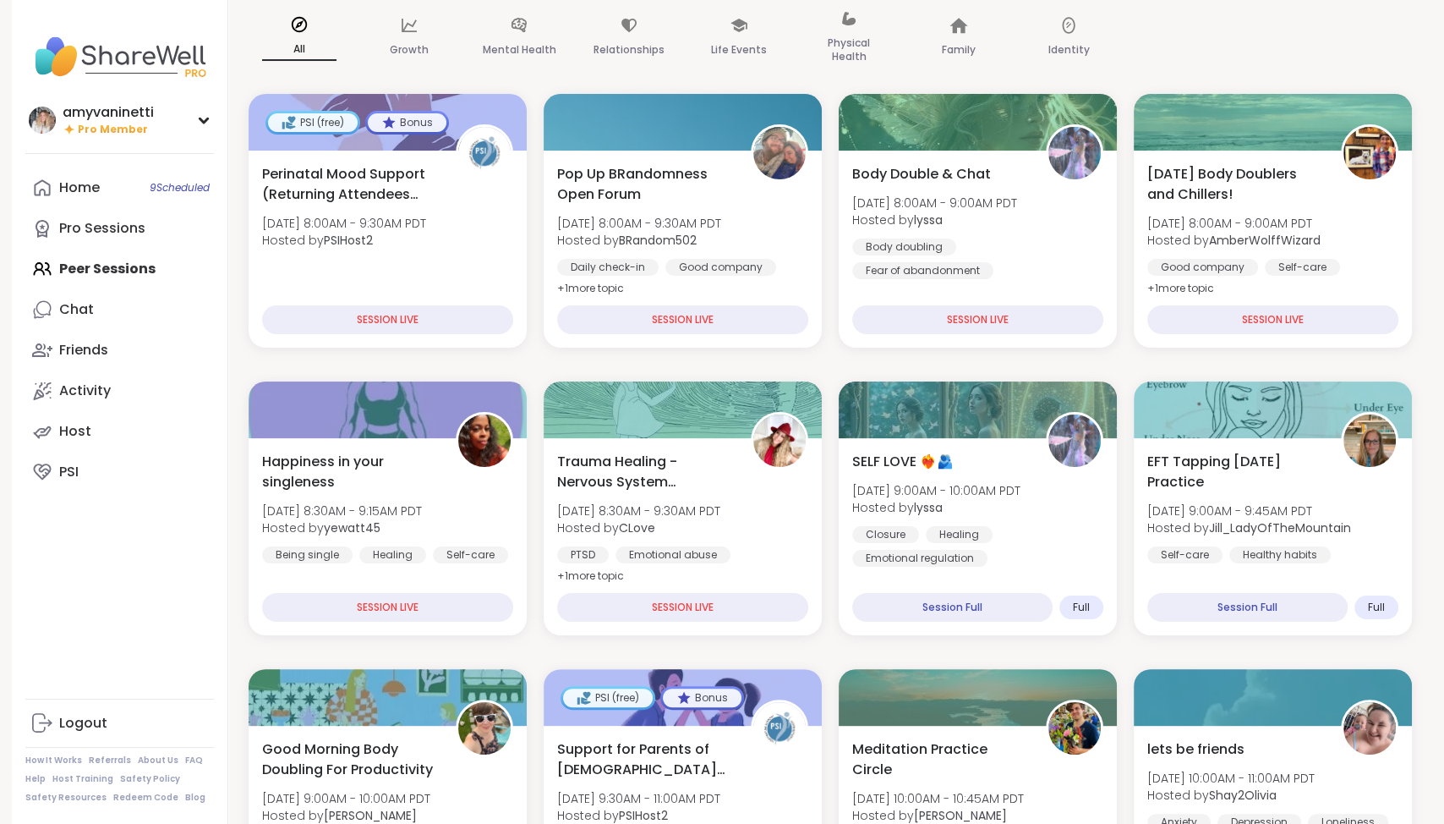
scroll to position [0, 0]
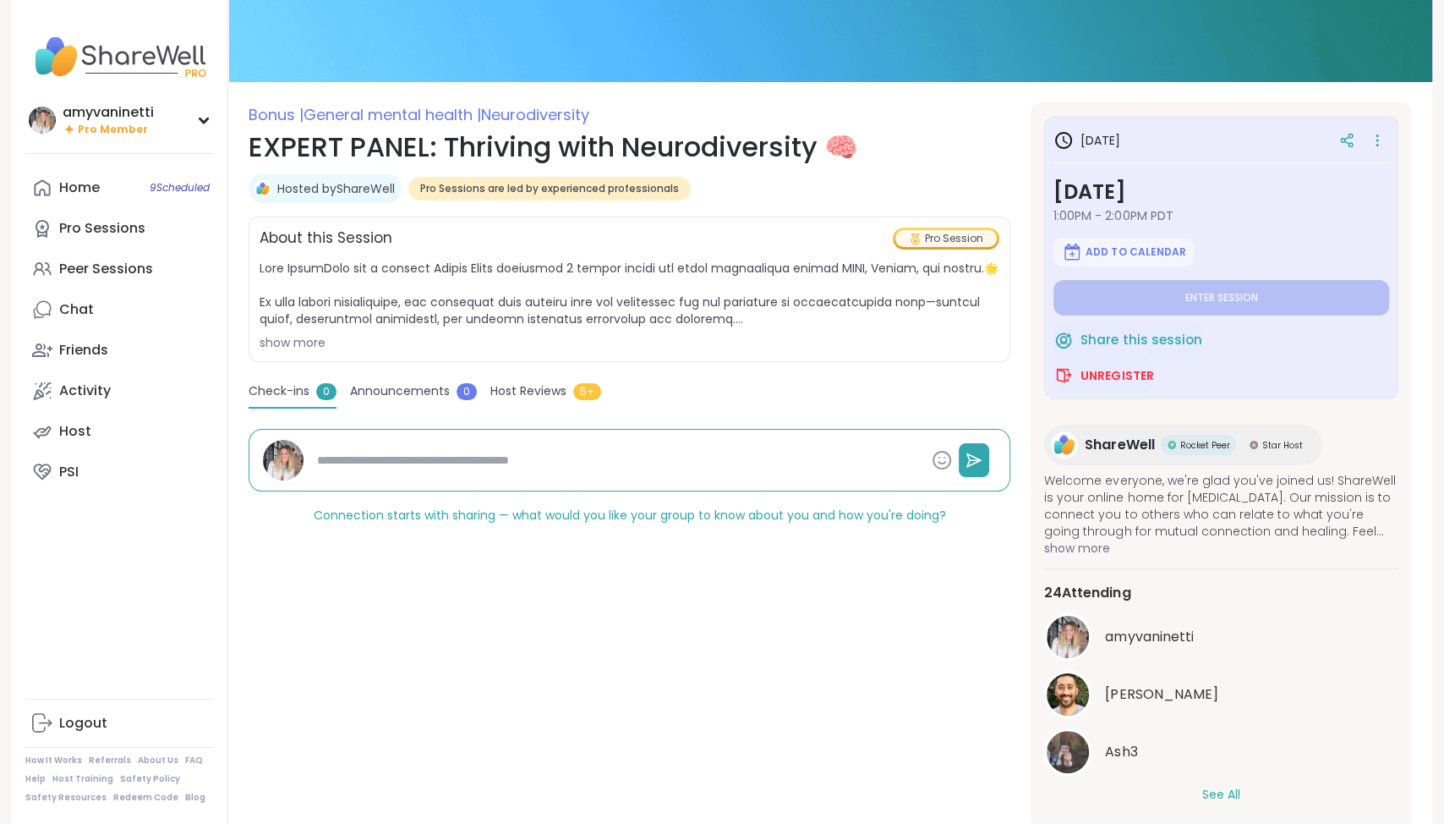
scroll to position [191, 0]
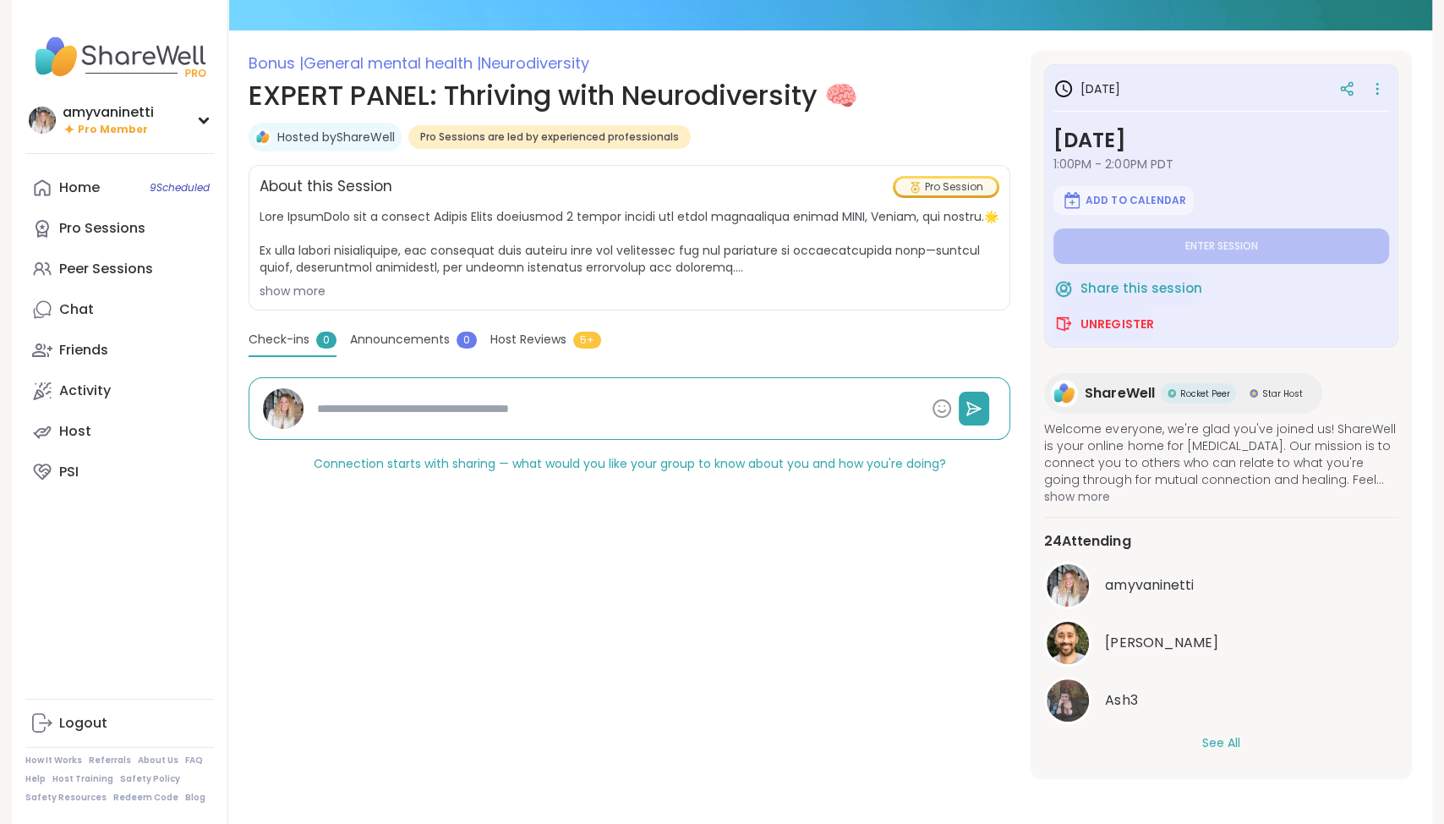
click at [1228, 739] on button "See All" at bounding box center [1221, 743] width 38 height 18
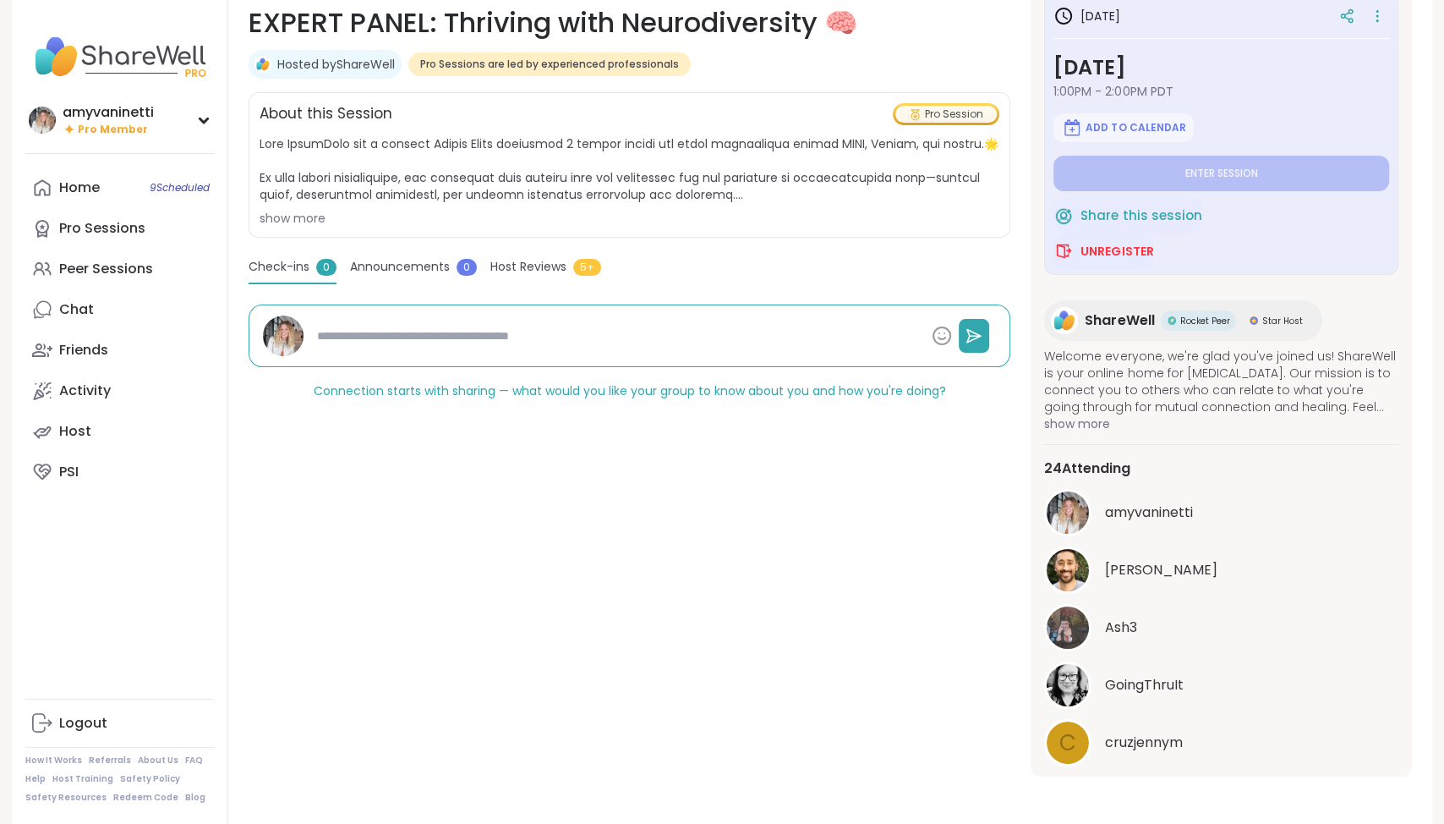
scroll to position [0, 0]
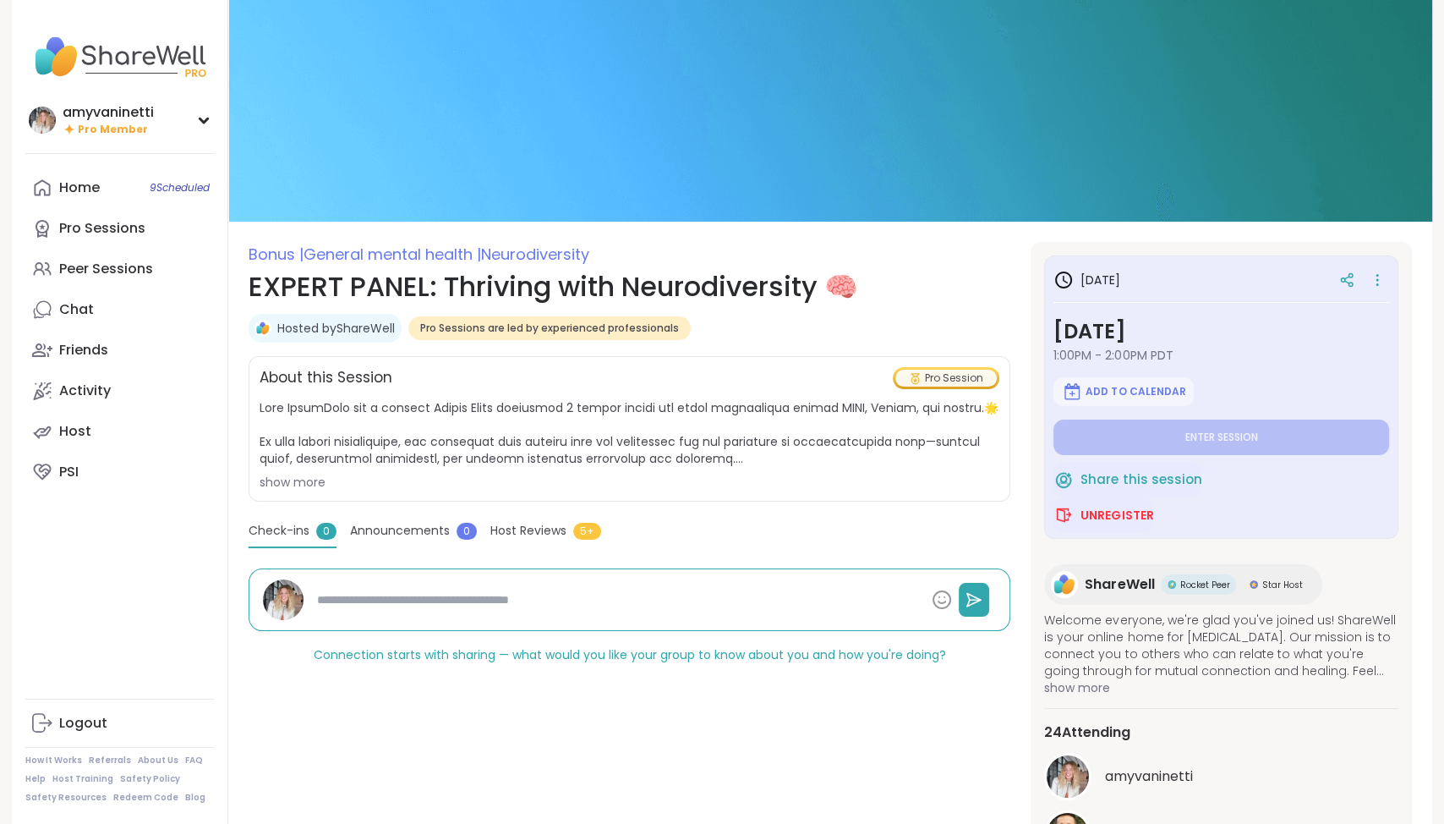
type textarea "*"
